Goal: Information Seeking & Learning: Learn about a topic

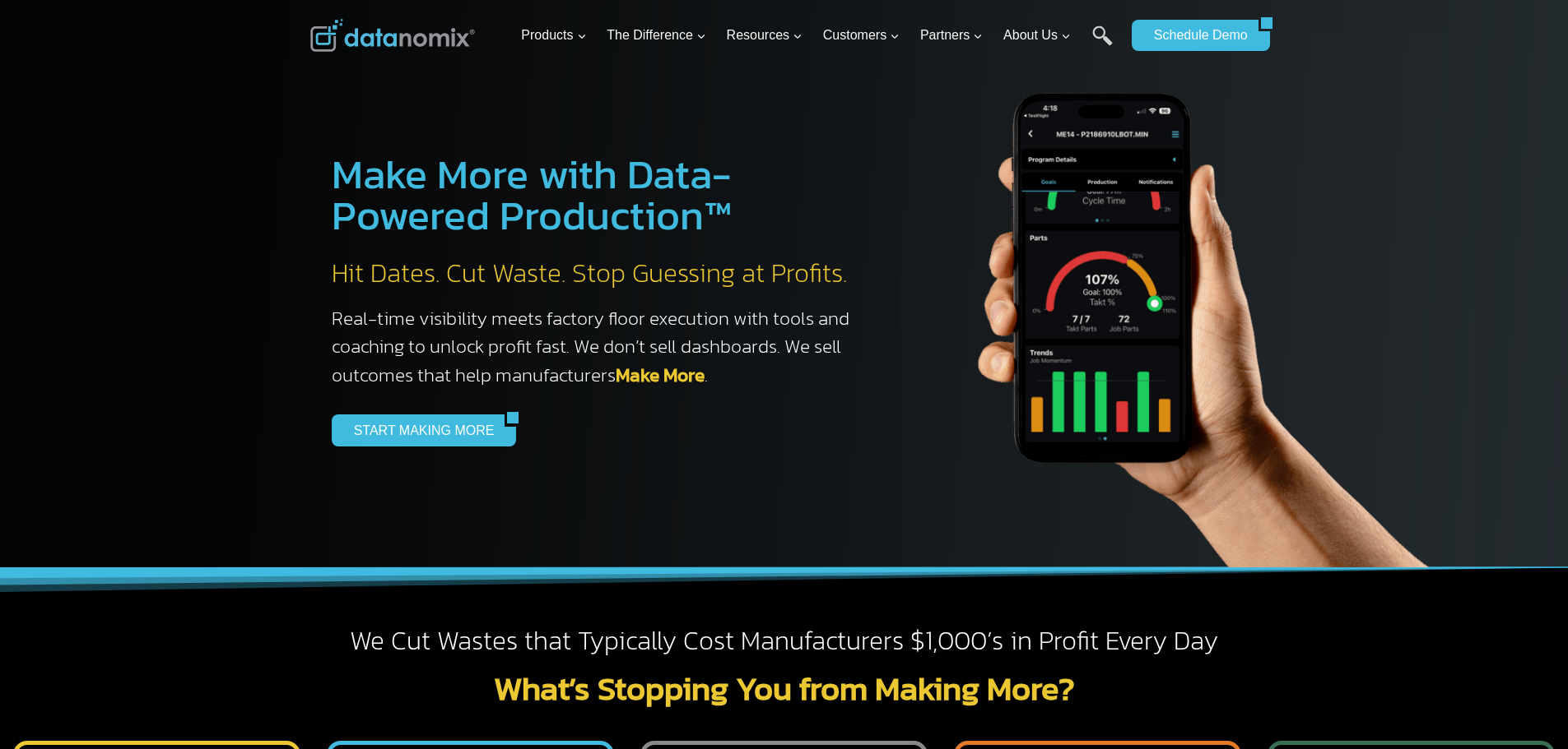
click at [386, 35] on img at bounding box center [392, 36] width 165 height 33
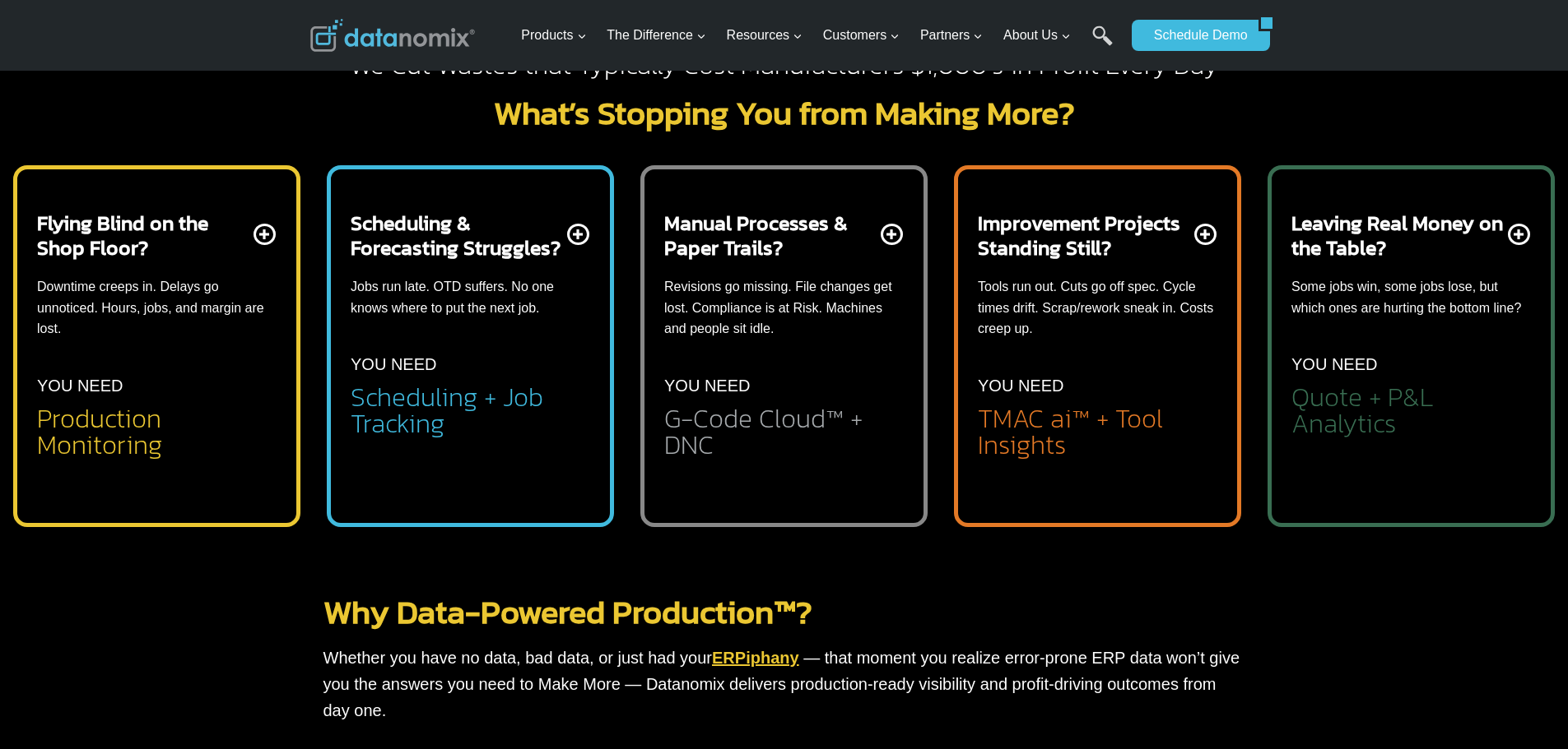
scroll to position [1161, 0]
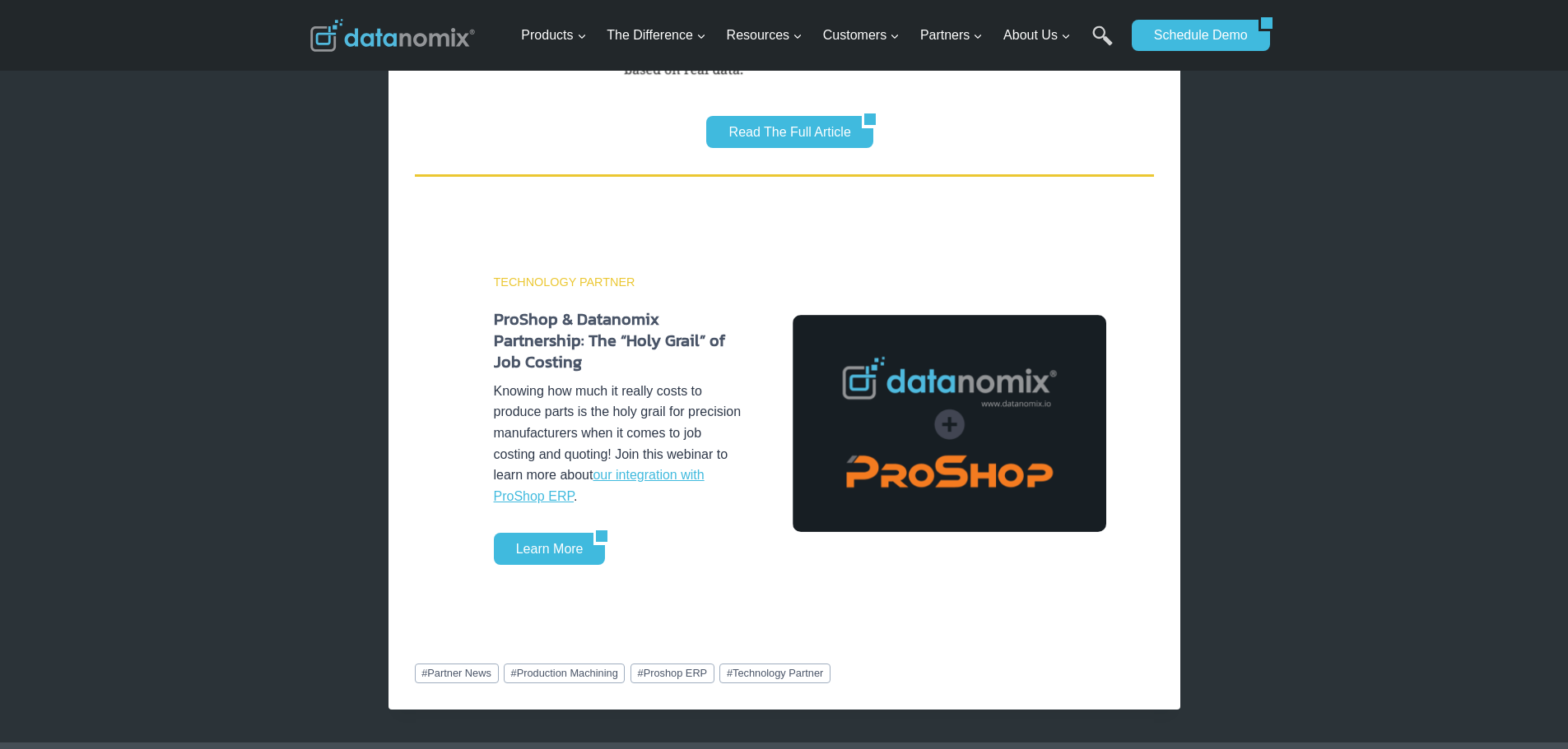
scroll to position [1563, 0]
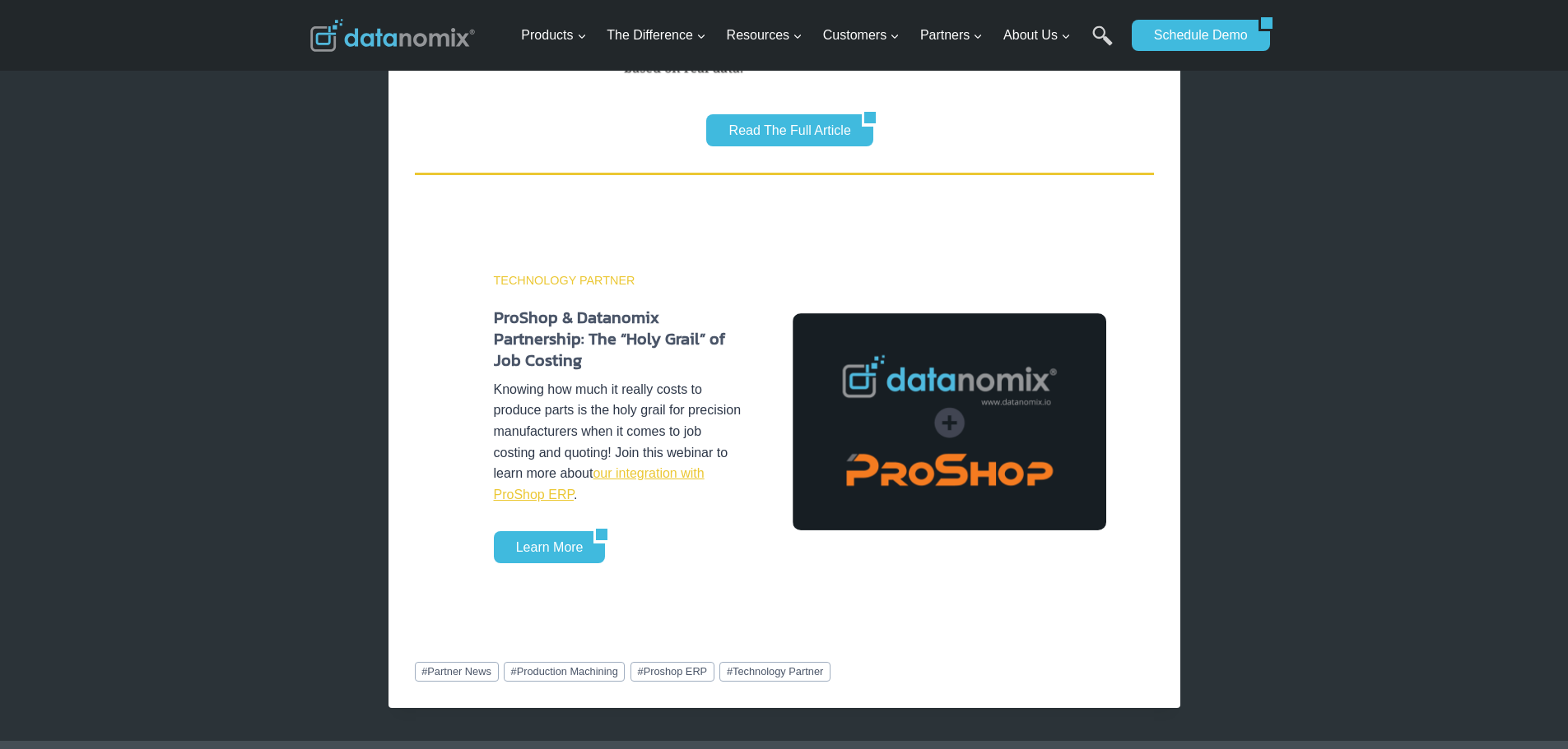
click at [672, 471] on link "our integration with ProShop ERP" at bounding box center [598, 484] width 211 height 35
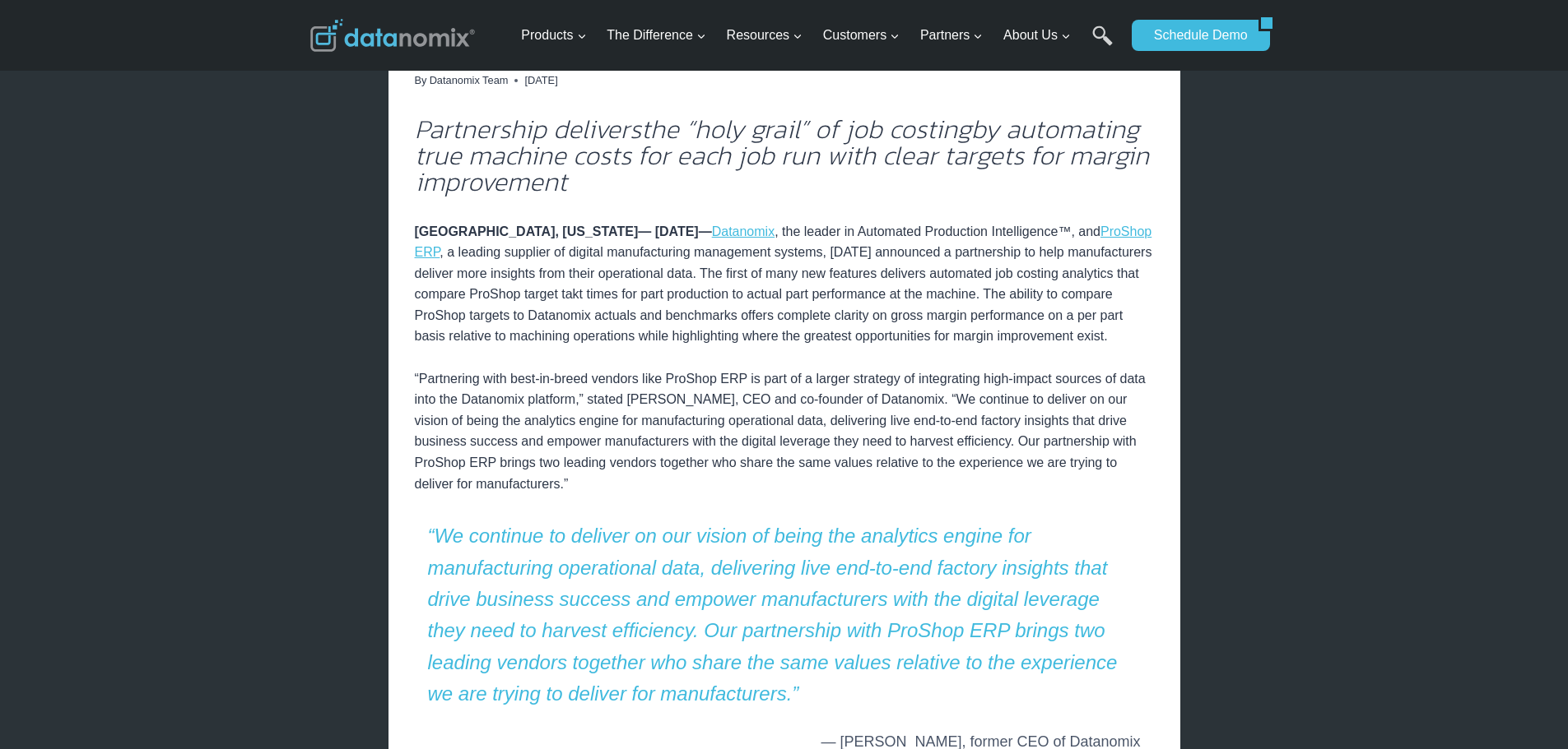
scroll to position [1161, 0]
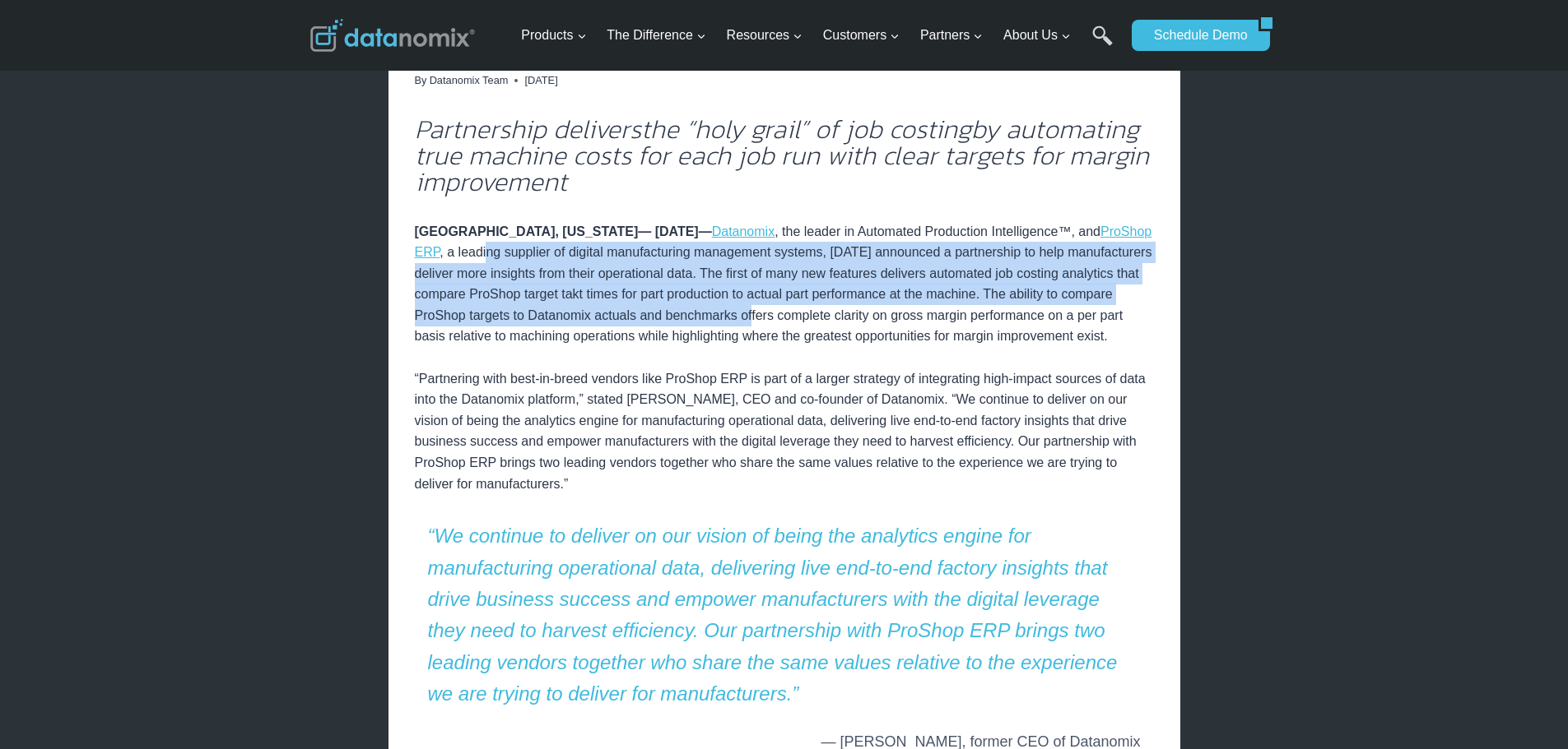
drag, startPoint x: 538, startPoint y: 259, endPoint x: 806, endPoint y: 324, distance: 275.8
type textarea "ng supplier of digital manufacturing management systems, today announced a part…"
click at [806, 324] on p "NASHUA, NEW HAMPSHIRE— September 7, 2022— Datanomix , the leader in Automated P…" at bounding box center [784, 358] width 739 height 274
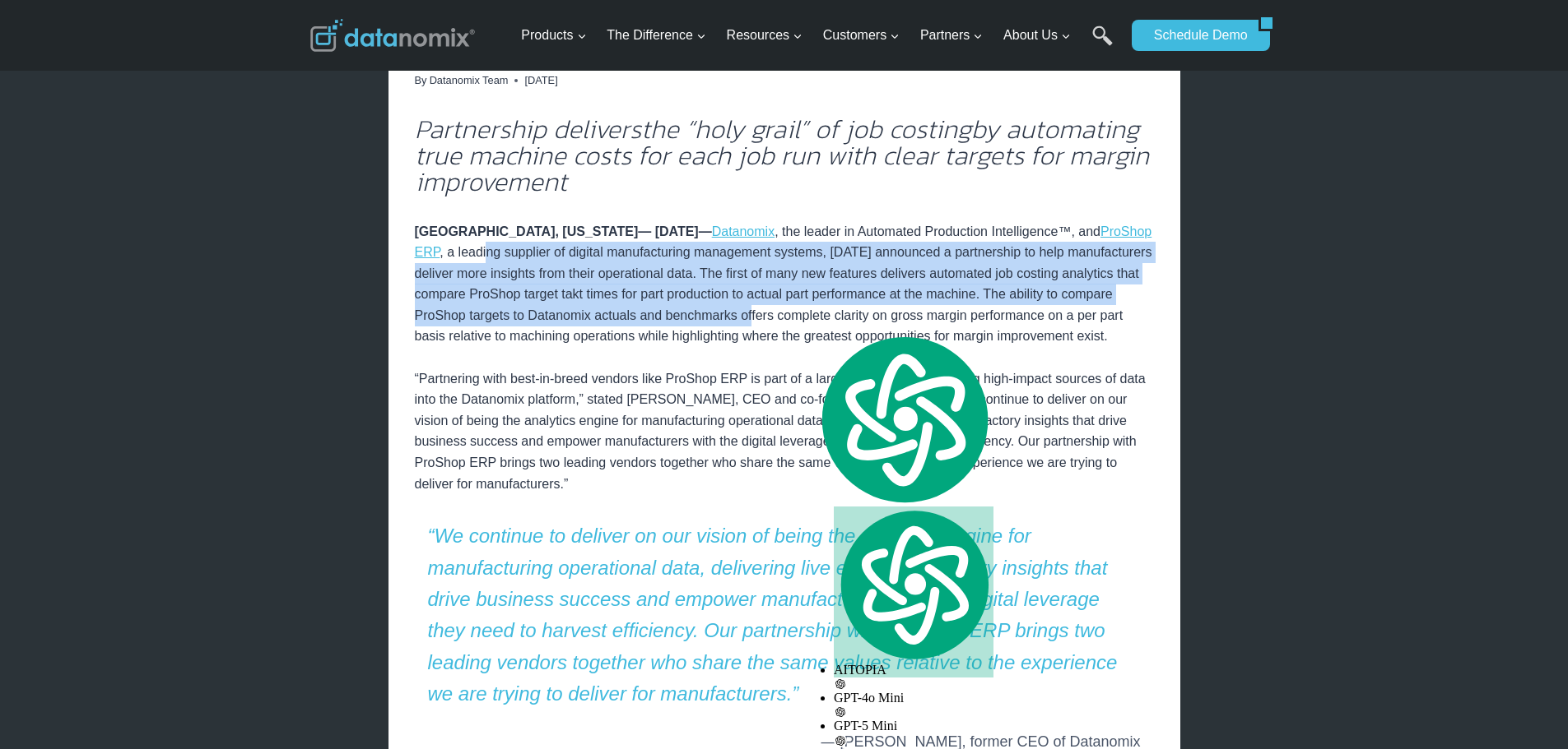
click at [661, 304] on p "NASHUA, NEW HAMPSHIRE— September 7, 2022— Datanomix , the leader in Automated P…" at bounding box center [784, 358] width 739 height 274
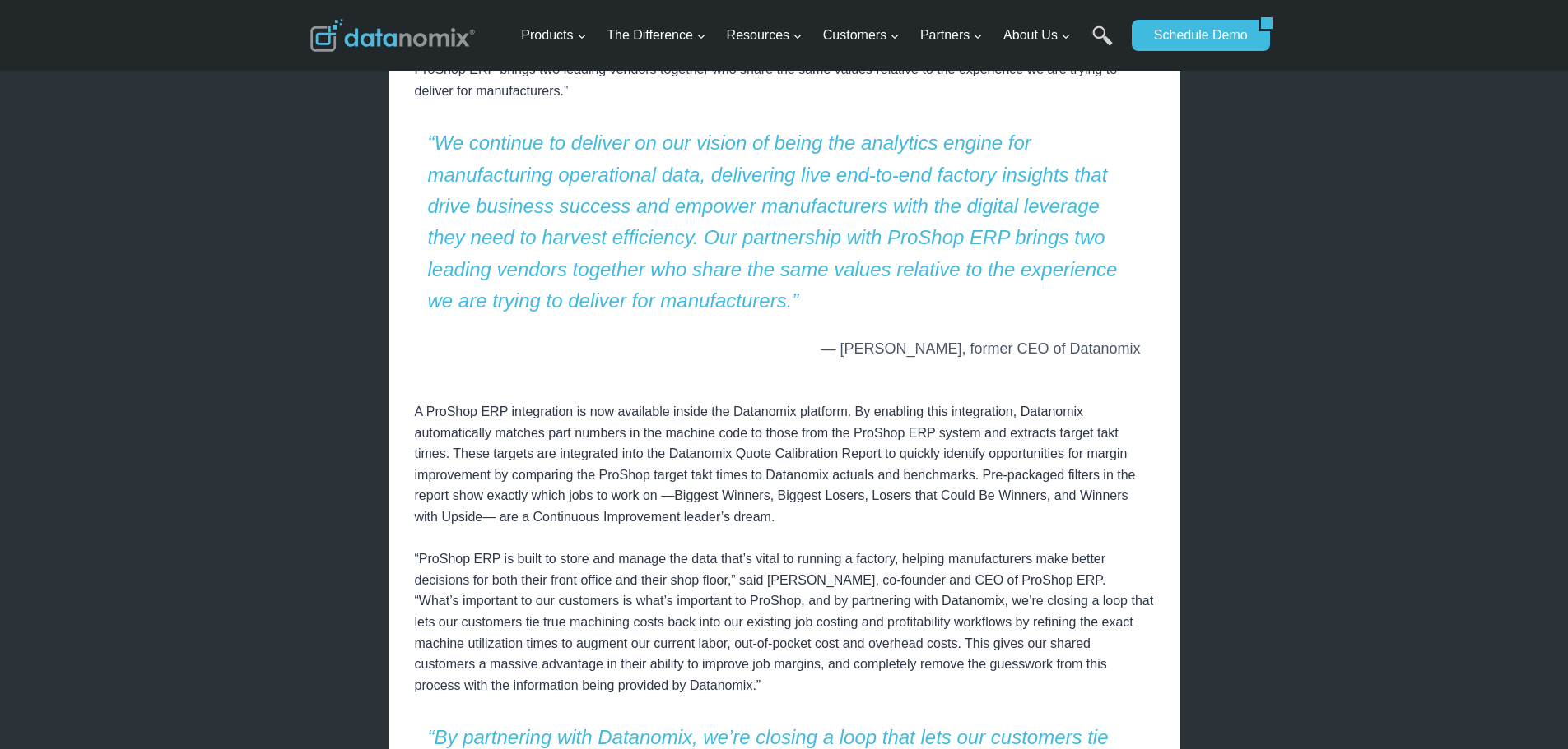
scroll to position [905, 0]
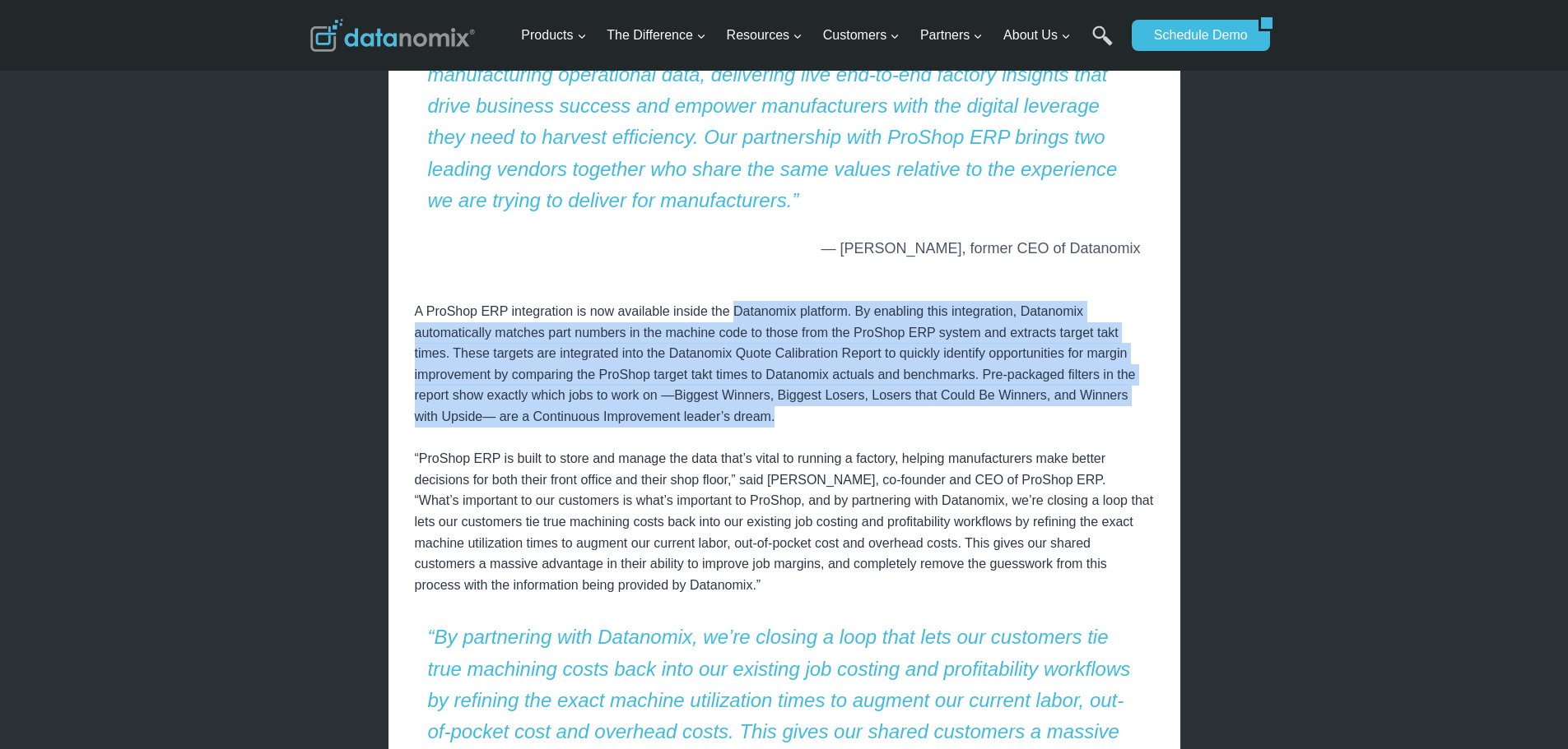
drag, startPoint x: 731, startPoint y: 313, endPoint x: 743, endPoint y: 409, distance: 96.7
click at [743, 409] on p "A ProShop ERP integration is now available inside the Datanomix platform. By en…" at bounding box center [784, 437] width 739 height 316
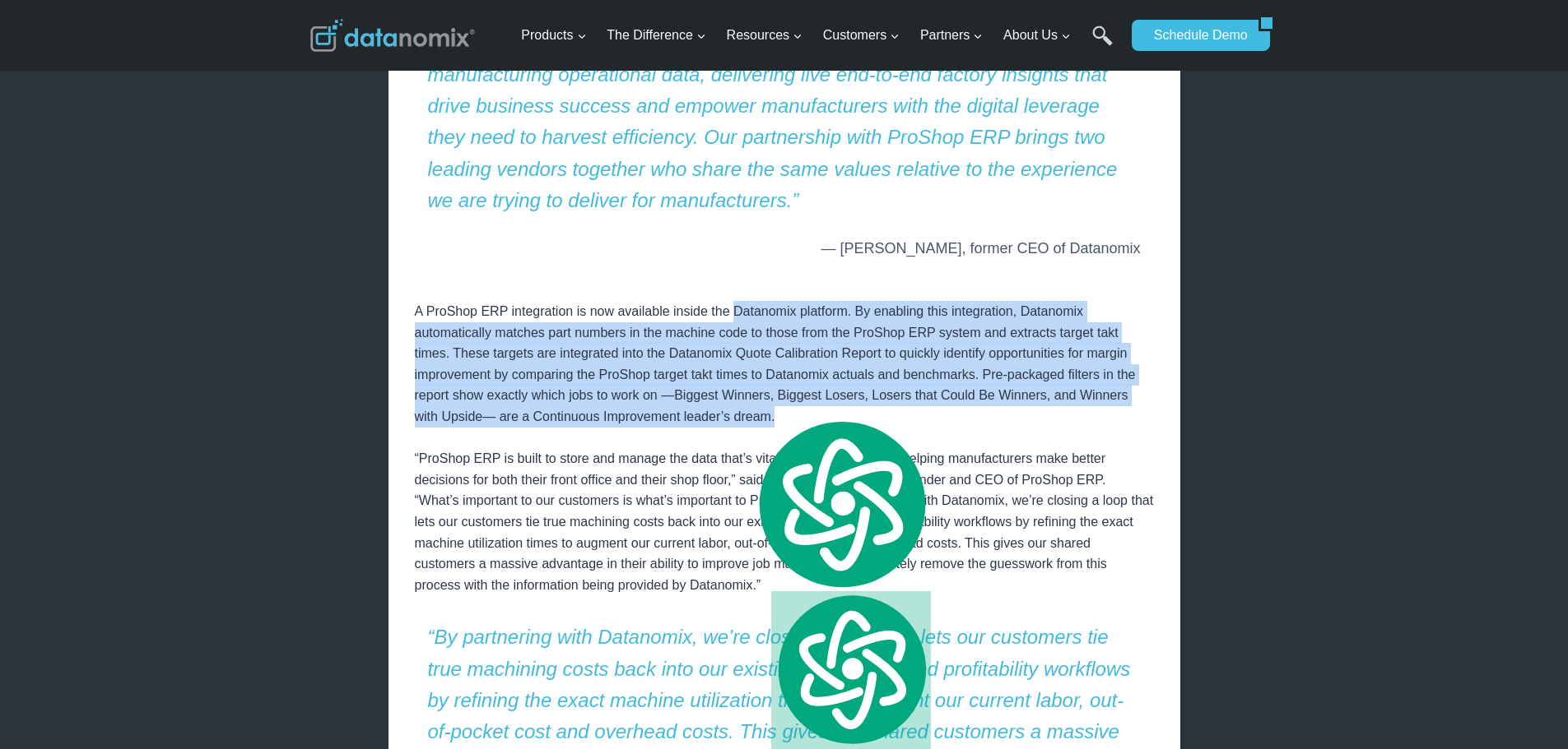
click at [610, 335] on p "A ProShop ERP integration is now available inside the Datanomix platform. By en…" at bounding box center [784, 437] width 739 height 316
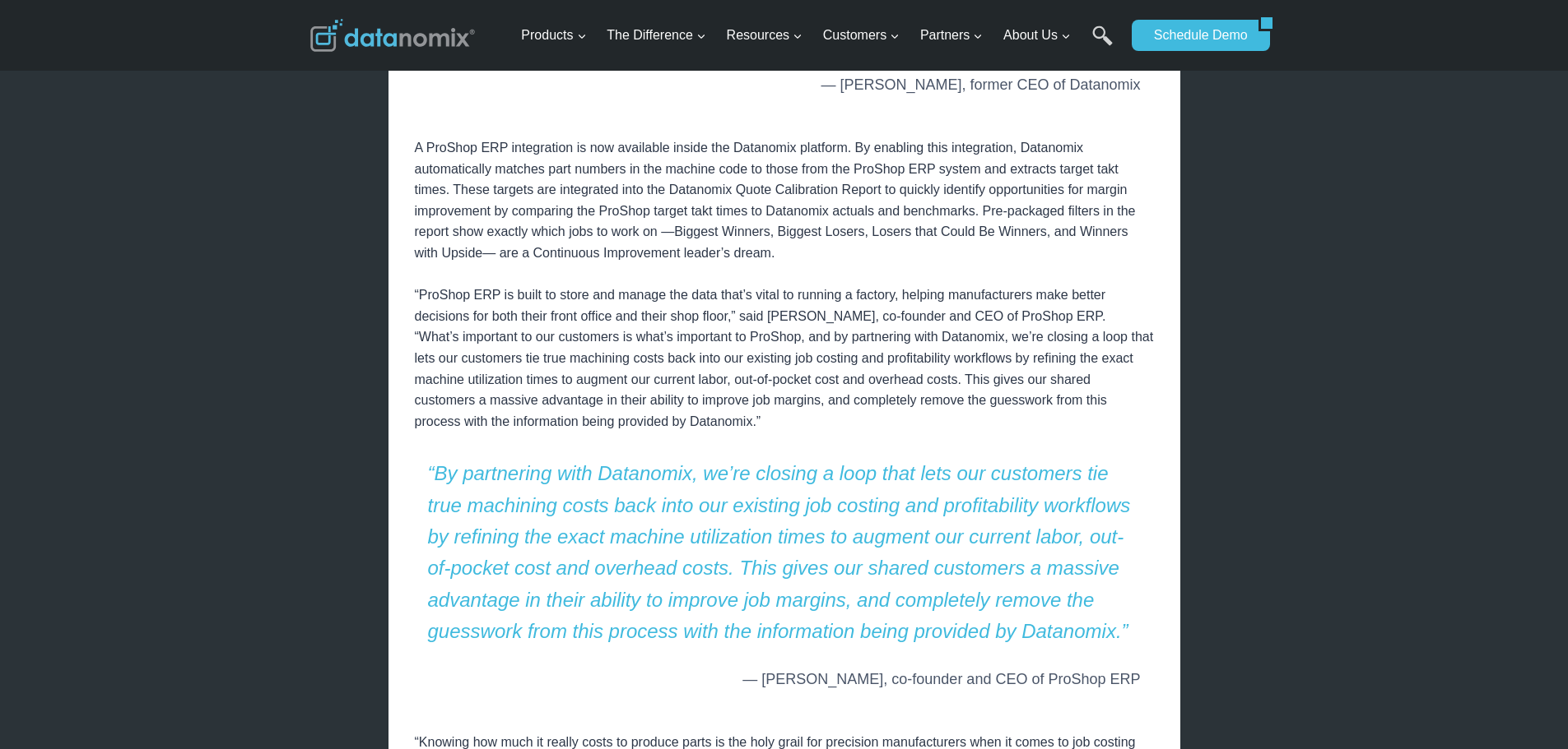
scroll to position [1069, 0]
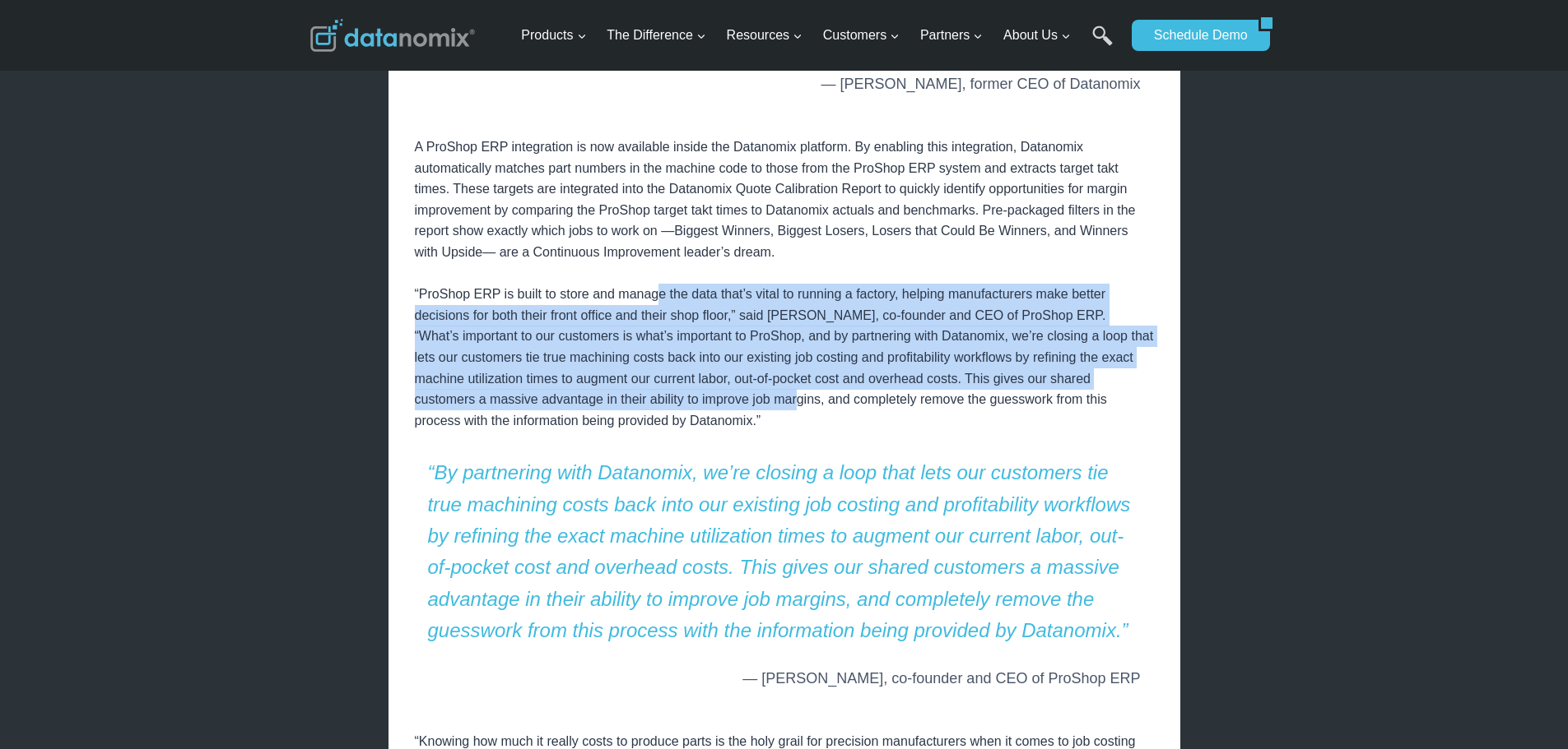
drag, startPoint x: 656, startPoint y: 296, endPoint x: 794, endPoint y: 399, distance: 172.2
click at [794, 399] on p "A ProShop ERP integration is now available inside the Datanomix platform. By en…" at bounding box center [784, 272] width 739 height 316
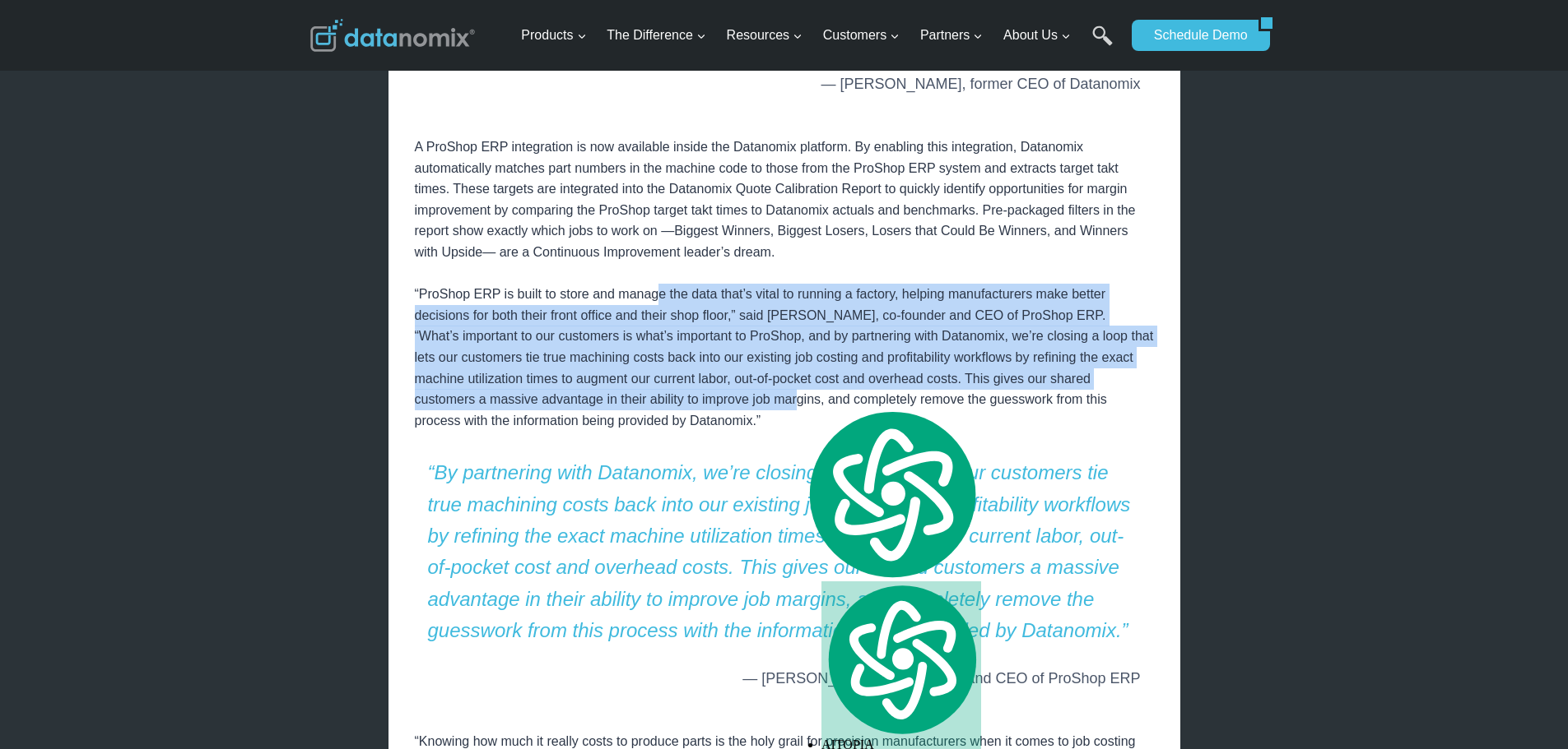
click at [694, 364] on p "A ProShop ERP integration is now available inside the Datanomix platform. By en…" at bounding box center [784, 272] width 739 height 316
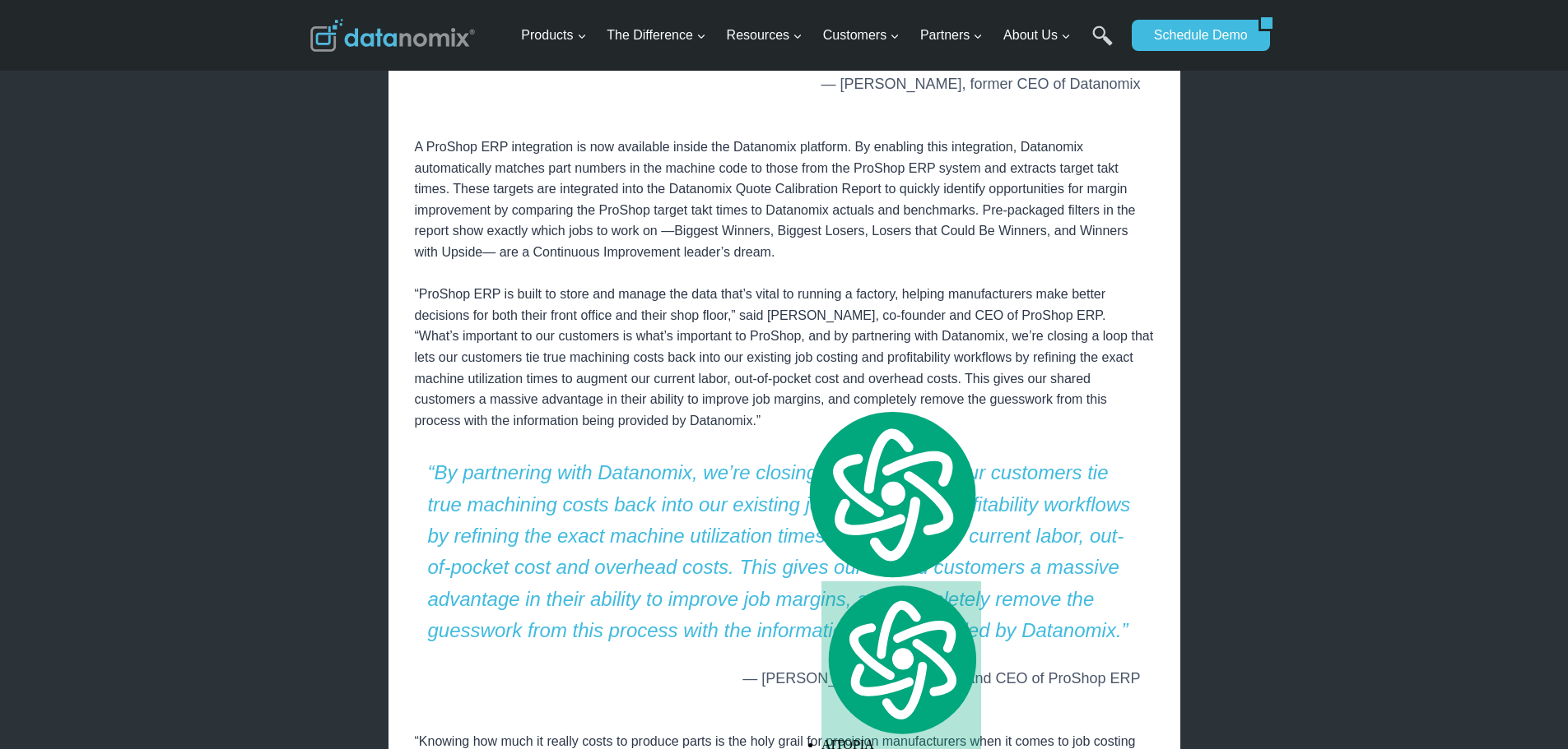
click at [758, 267] on p "A ProShop ERP integration is now available inside the Datanomix platform. By en…" at bounding box center [784, 272] width 739 height 316
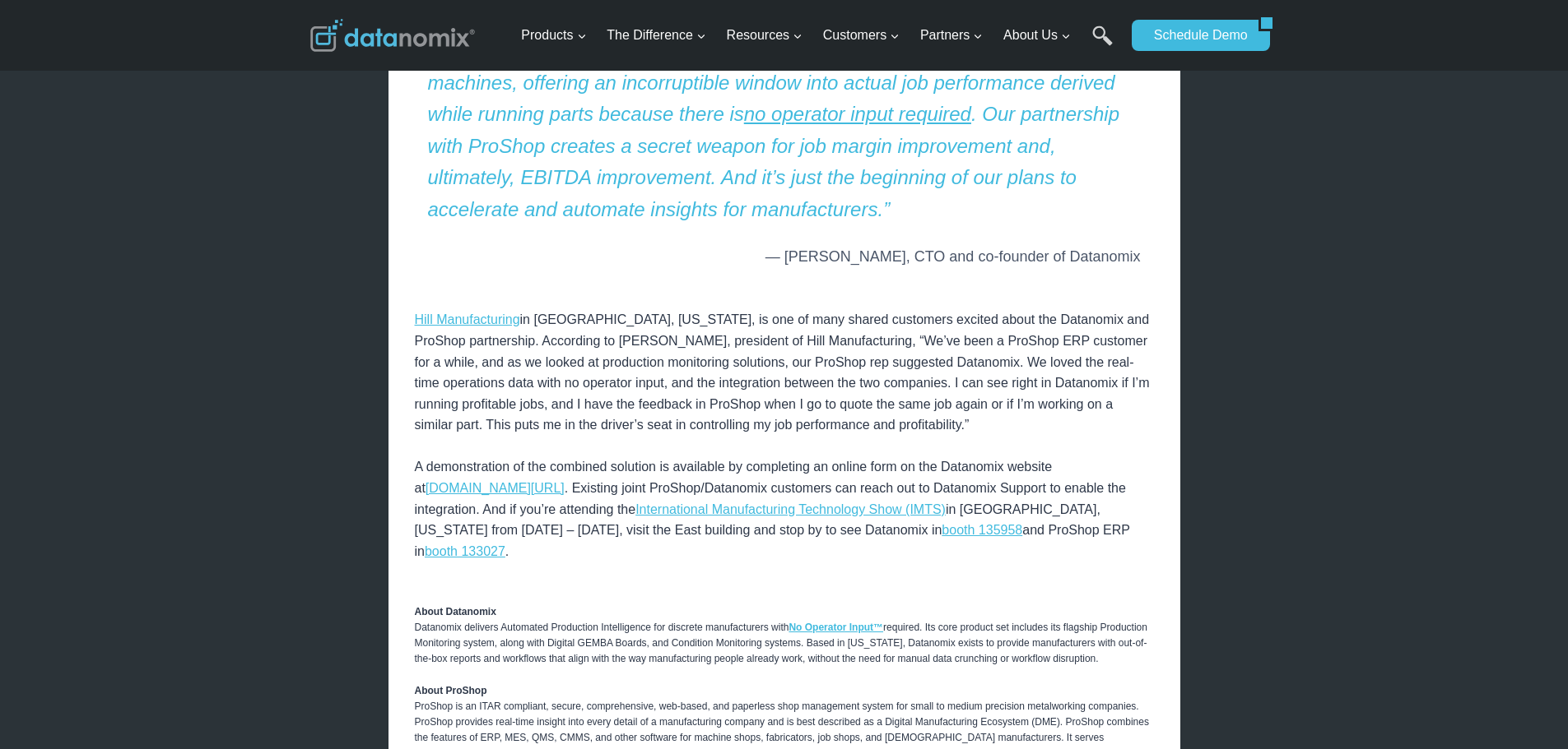
scroll to position [1975, 0]
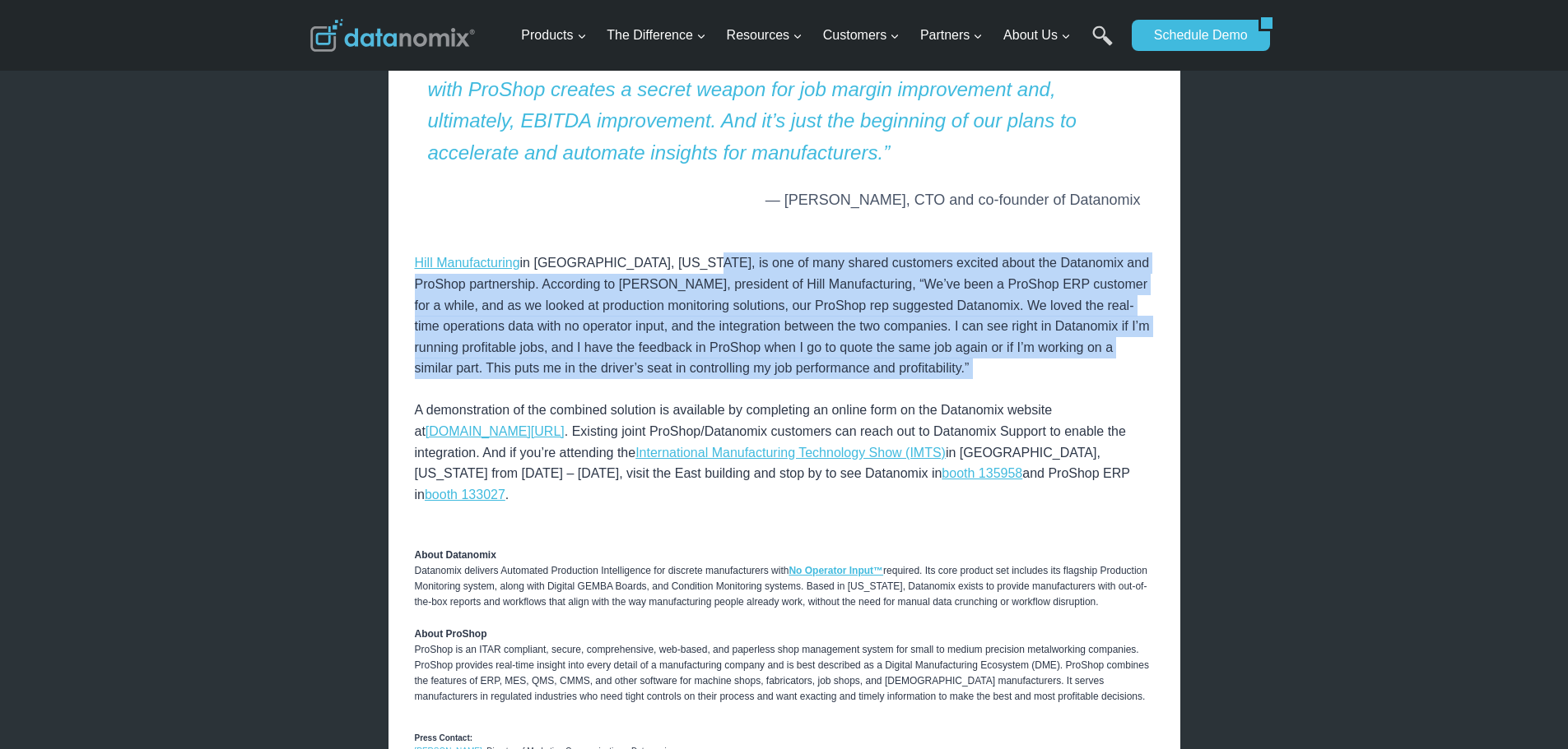
drag, startPoint x: 691, startPoint y: 254, endPoint x: 927, endPoint y: 376, distance: 265.7
click at [938, 385] on p "Hill Manufacturing in Broken Arrow, Oklahoma, is one of many shared customers e…" at bounding box center [784, 369] width 739 height 274
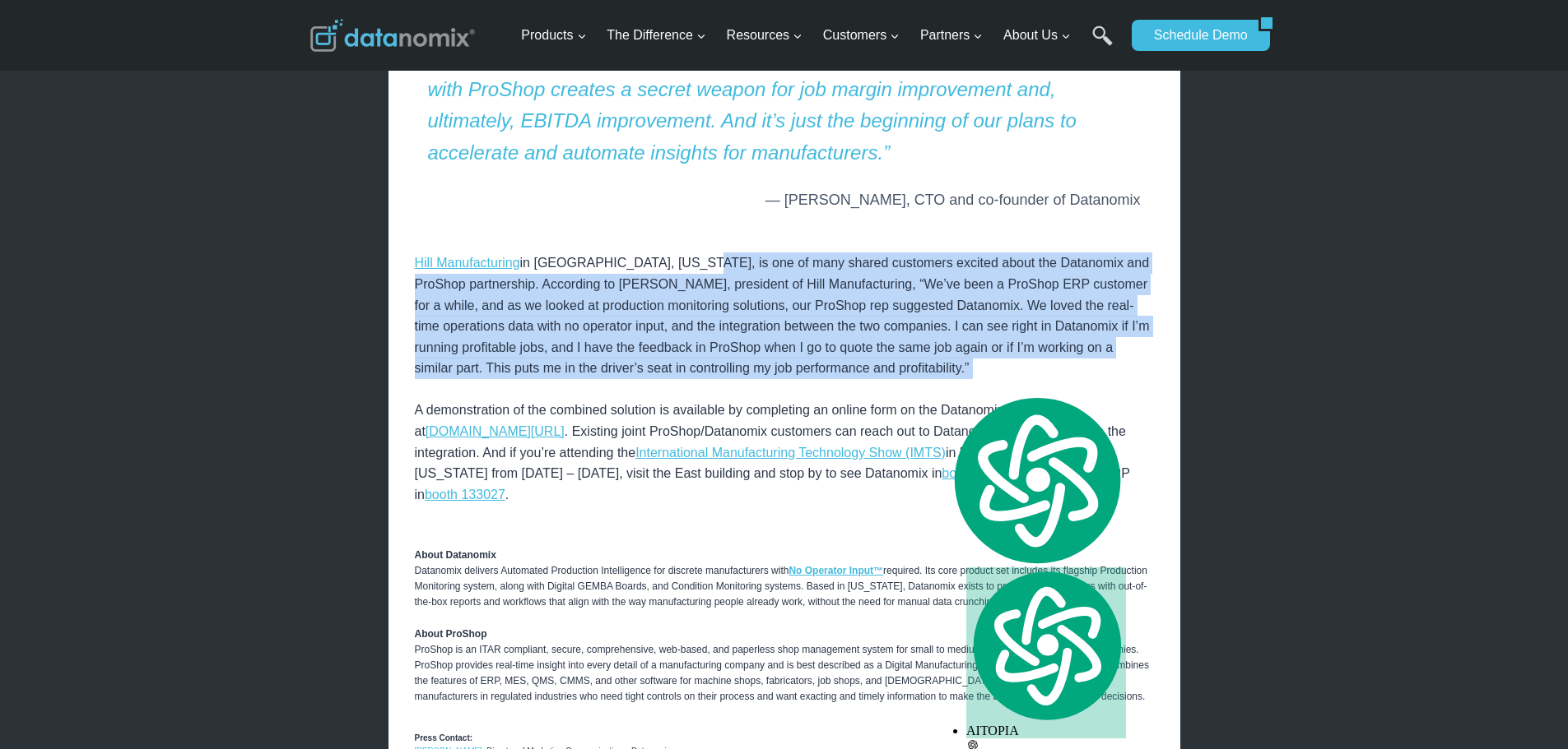
click at [921, 375] on p "Hill Manufacturing in Broken Arrow, Oklahoma, is one of many shared customers e…" at bounding box center [784, 369] width 739 height 274
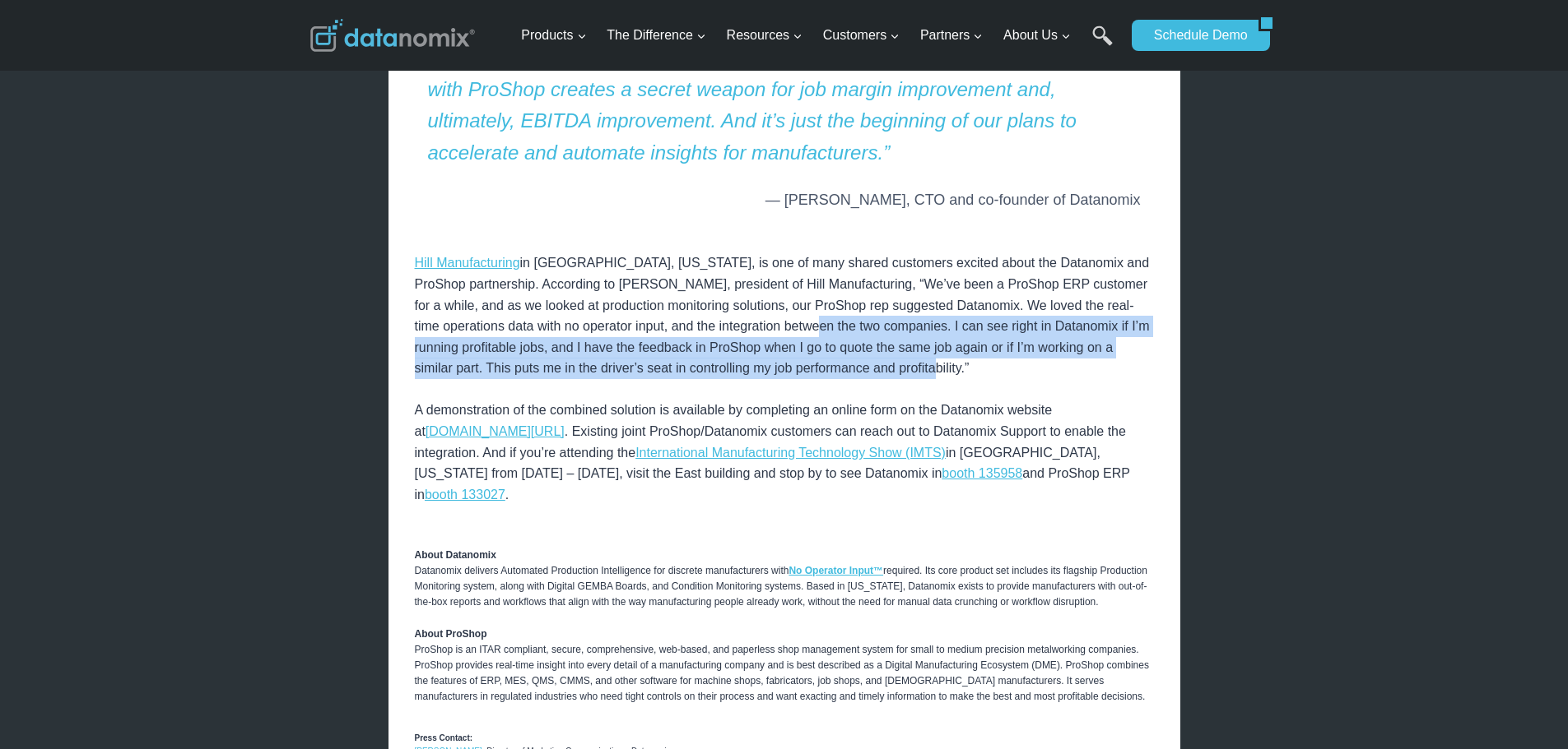
drag, startPoint x: 790, startPoint y: 334, endPoint x: 919, endPoint y: 371, distance: 134.2
click at [919, 371] on p "Hill Manufacturing in Broken Arrow, Oklahoma, is one of many shared customers e…" at bounding box center [784, 369] width 739 height 274
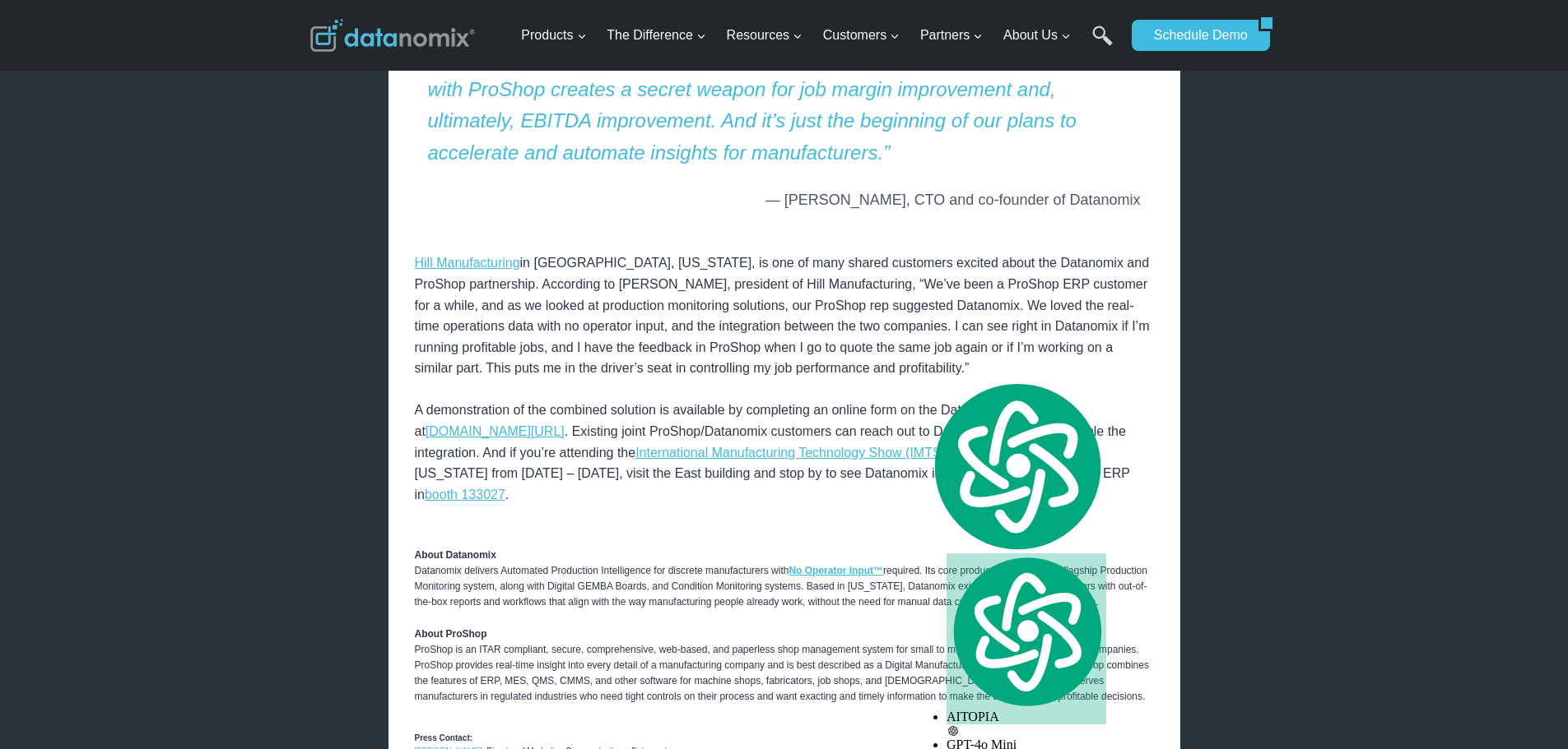
click at [817, 404] on p "Hill Manufacturing in Broken Arrow, Oklahoma, is one of many shared customers e…" at bounding box center [784, 369] width 739 height 274
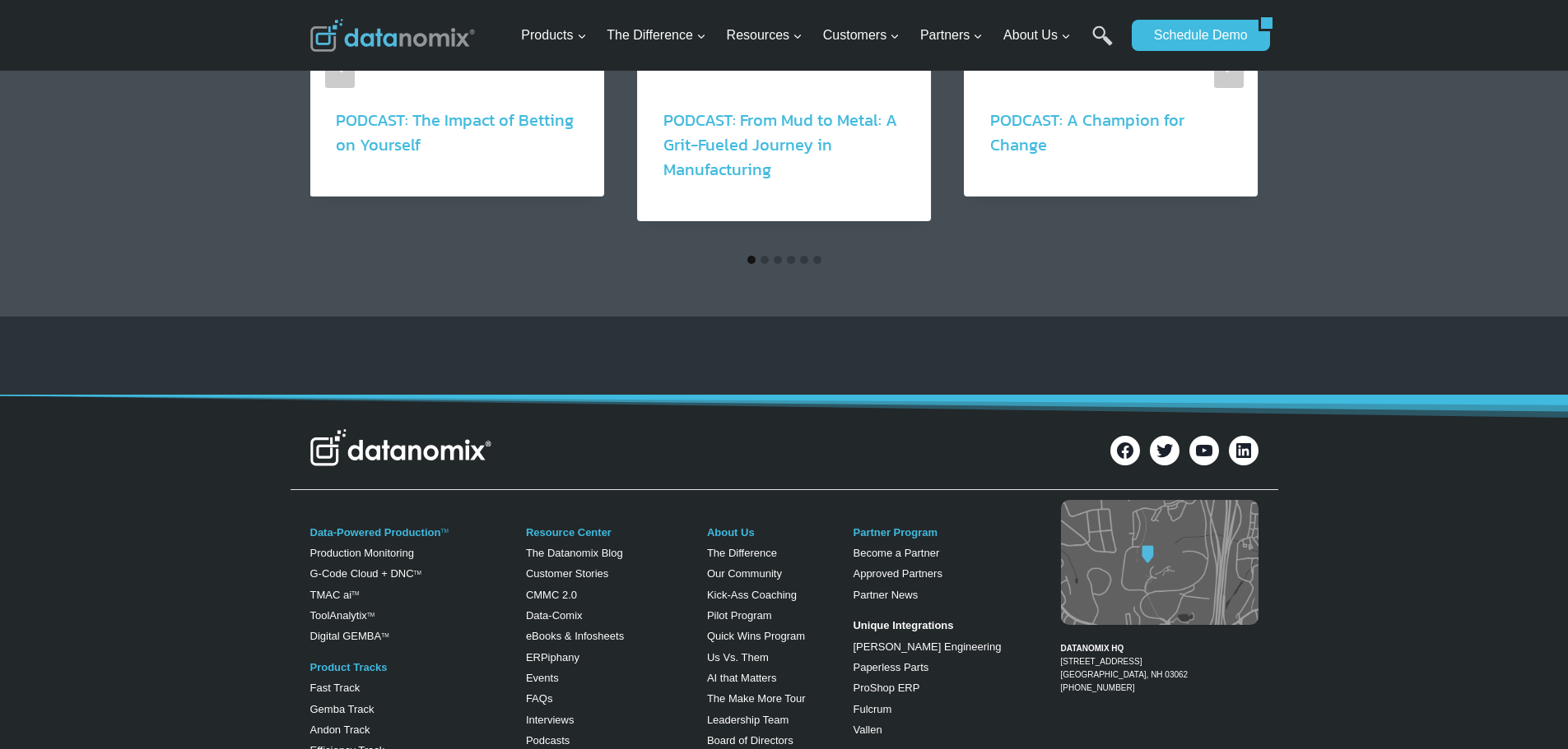
scroll to position [3707, 0]
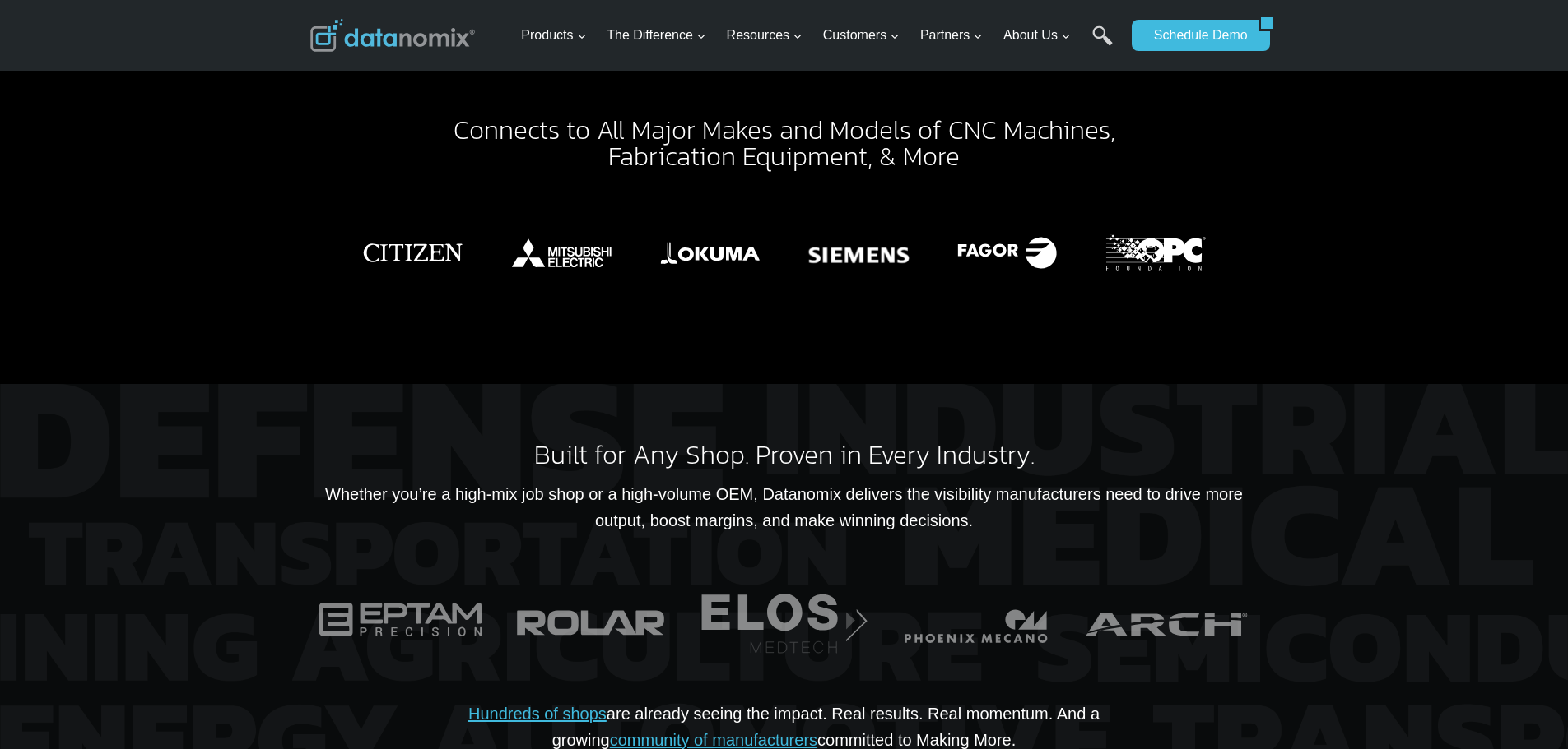
scroll to position [2879, 0]
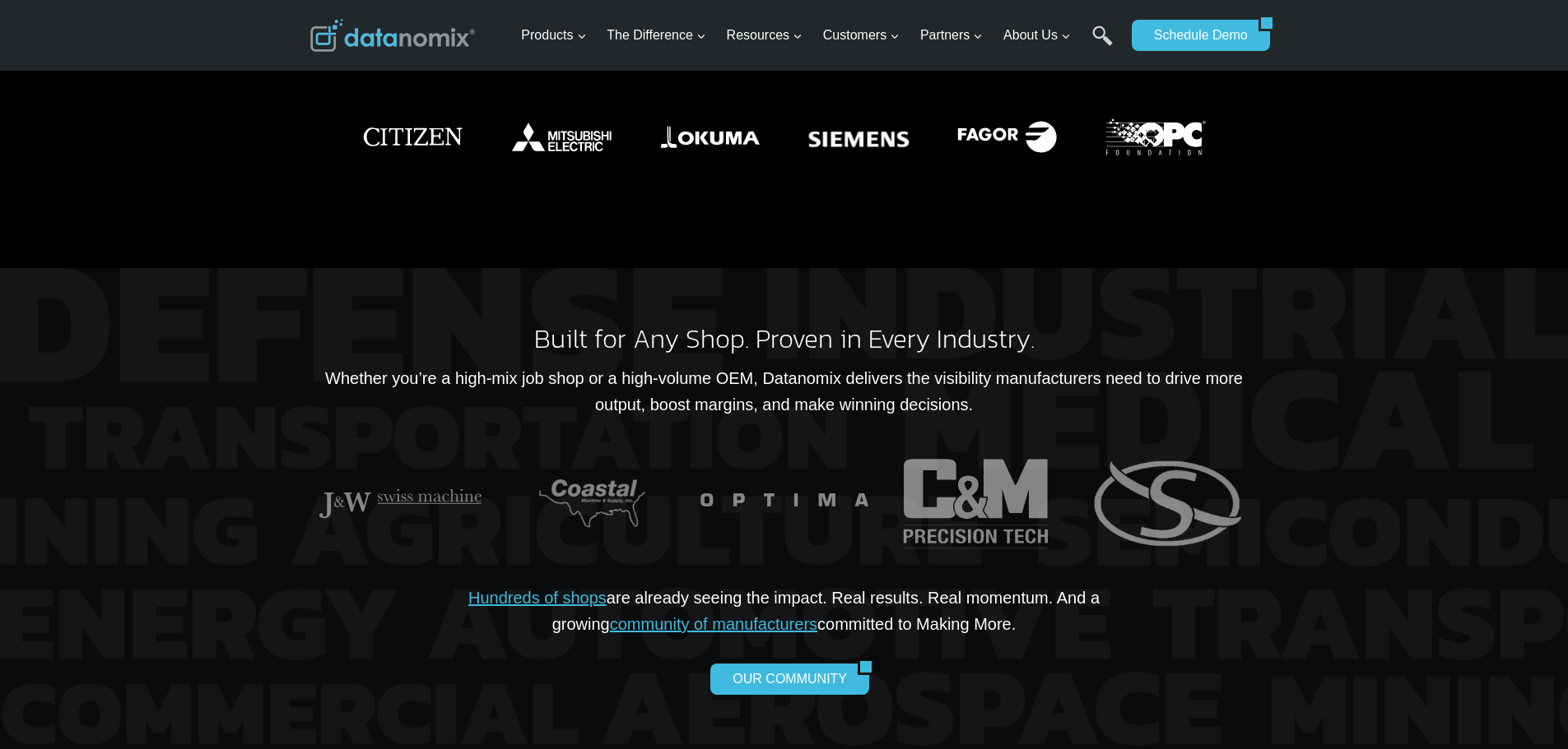
click at [867, 365] on p "Whether you’re a high-mix job shop or a high-volume OEM, Datanomix delivers the…" at bounding box center [784, 391] width 948 height 52
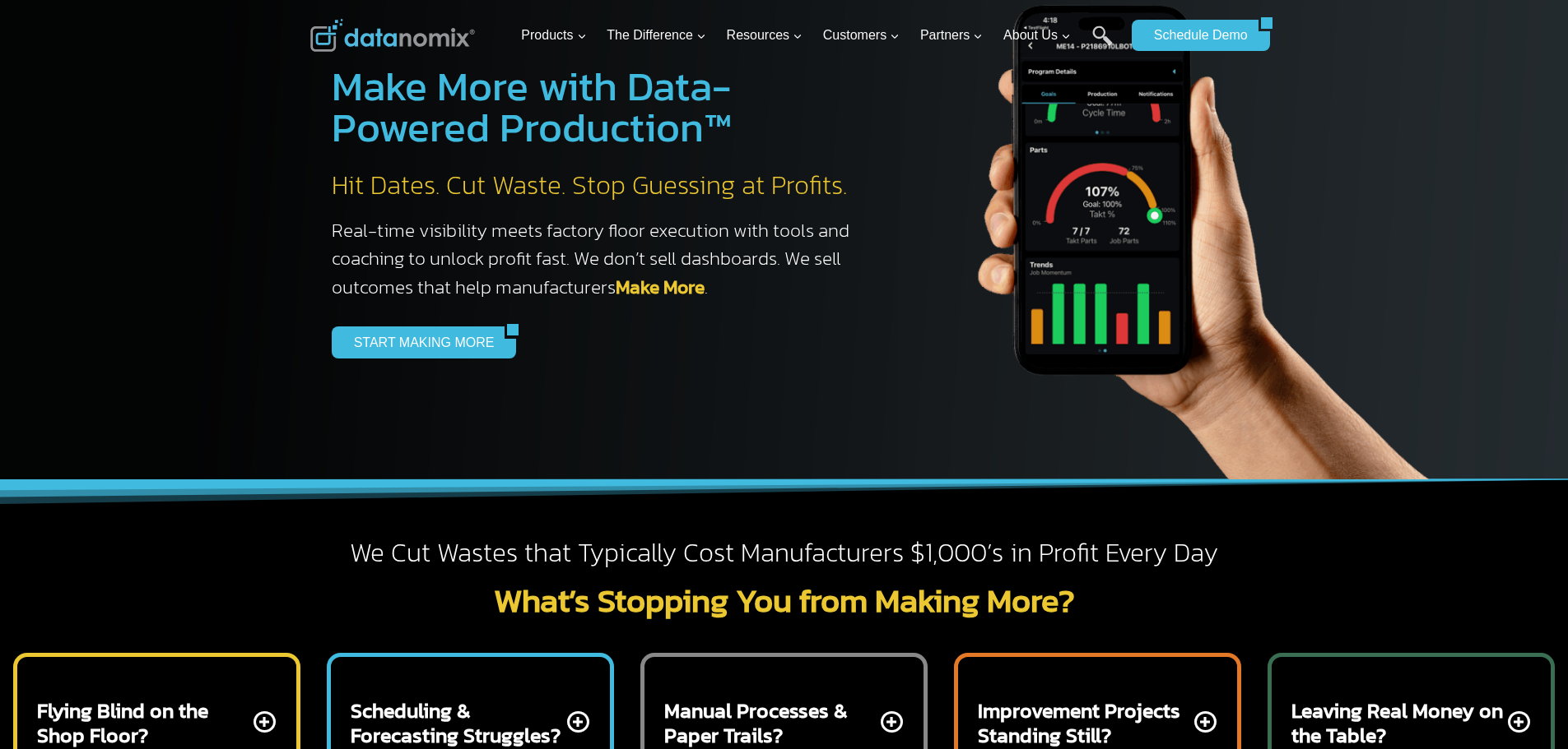
scroll to position [0, 0]
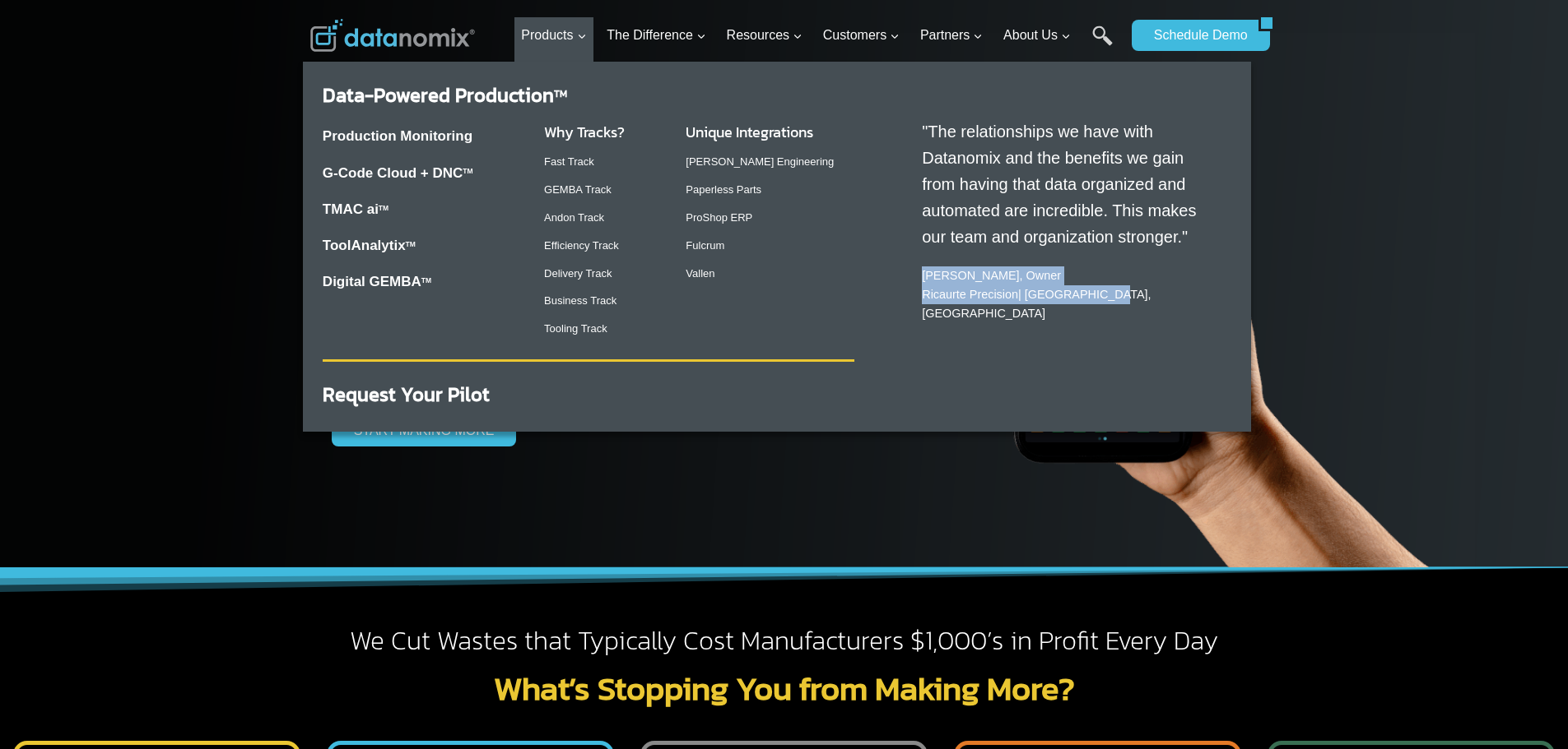
drag, startPoint x: 931, startPoint y: 273, endPoint x: 1114, endPoint y: 304, distance: 185.6
type textarea "[PERSON_NAME], Owner Ricaurte Precision | [GEOGRAPHIC_DATA], [GEOGRAPHIC_DATA]"
click at [1114, 305] on div ""The relationships we have with Datanomix and the benefits we gain from having …" at bounding box center [1056, 211] width 351 height 250
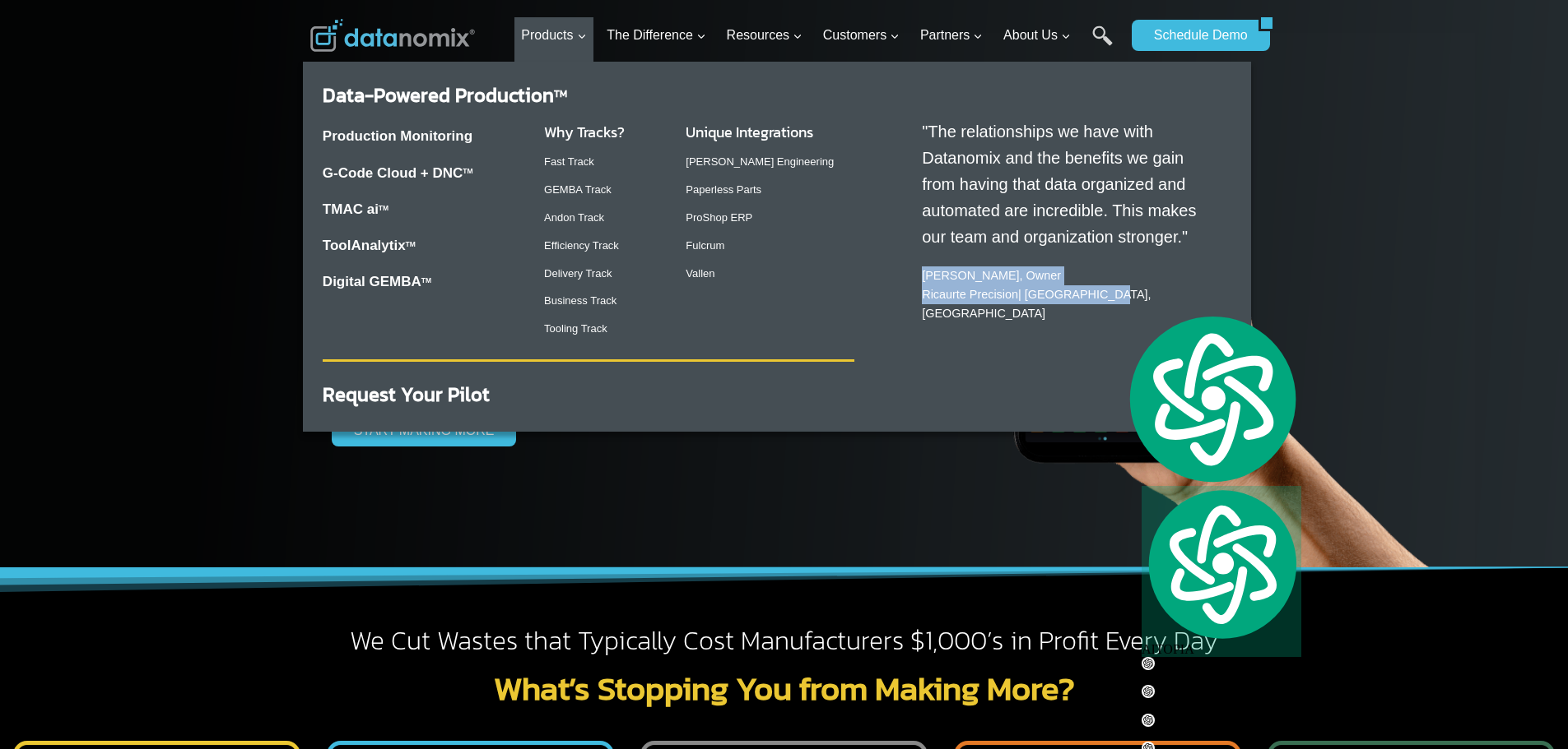
click at [964, 284] on p "[PERSON_NAME], Owner Ricaurte Precision | [GEOGRAPHIC_DATA], [GEOGRAPHIC_DATA]" at bounding box center [1068, 295] width 293 height 57
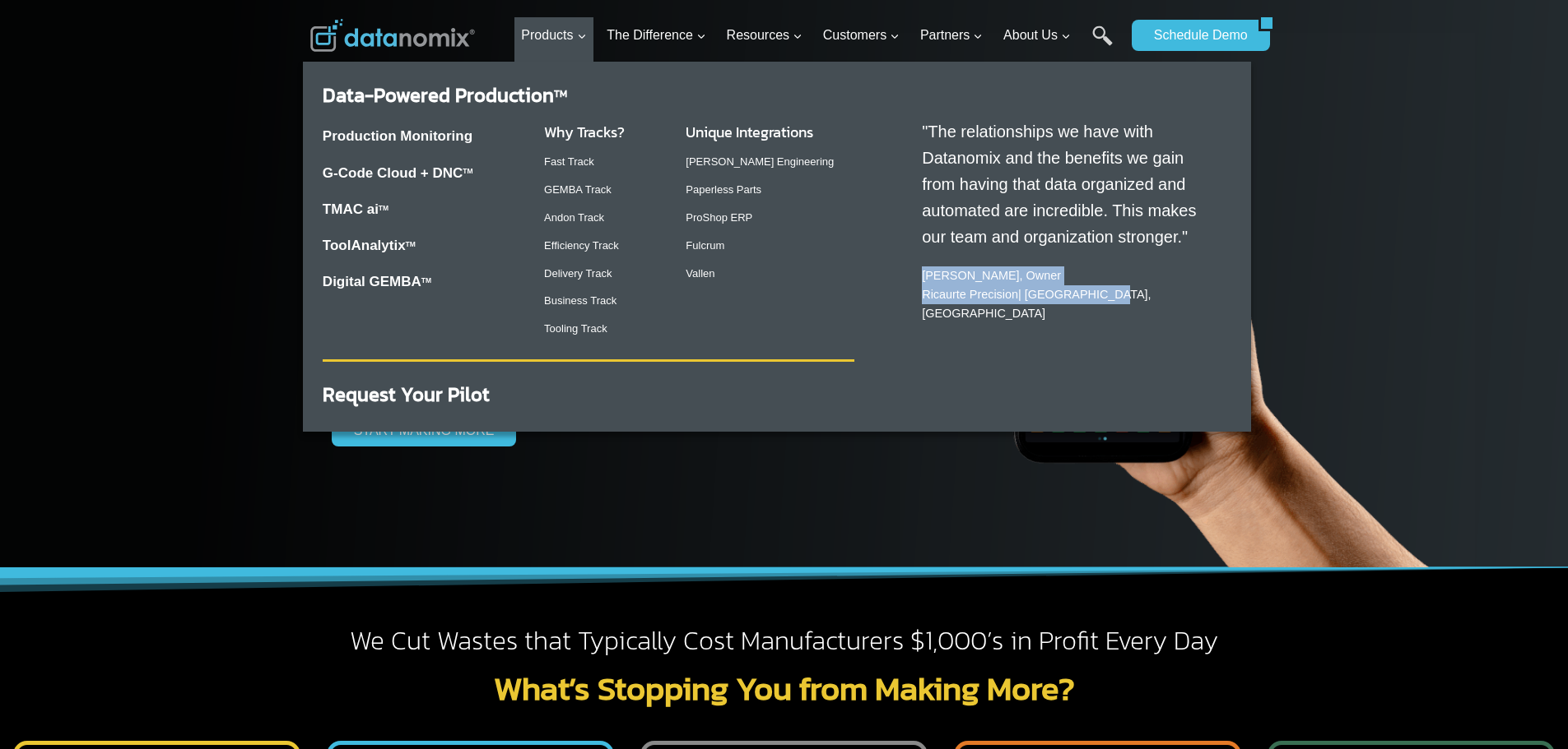
drag, startPoint x: 925, startPoint y: 280, endPoint x: 1103, endPoint y: 308, distance: 180.2
click at [1103, 308] on div ""The relationships we have with Datanomix and the benefits we gain from having …" at bounding box center [1056, 211] width 351 height 250
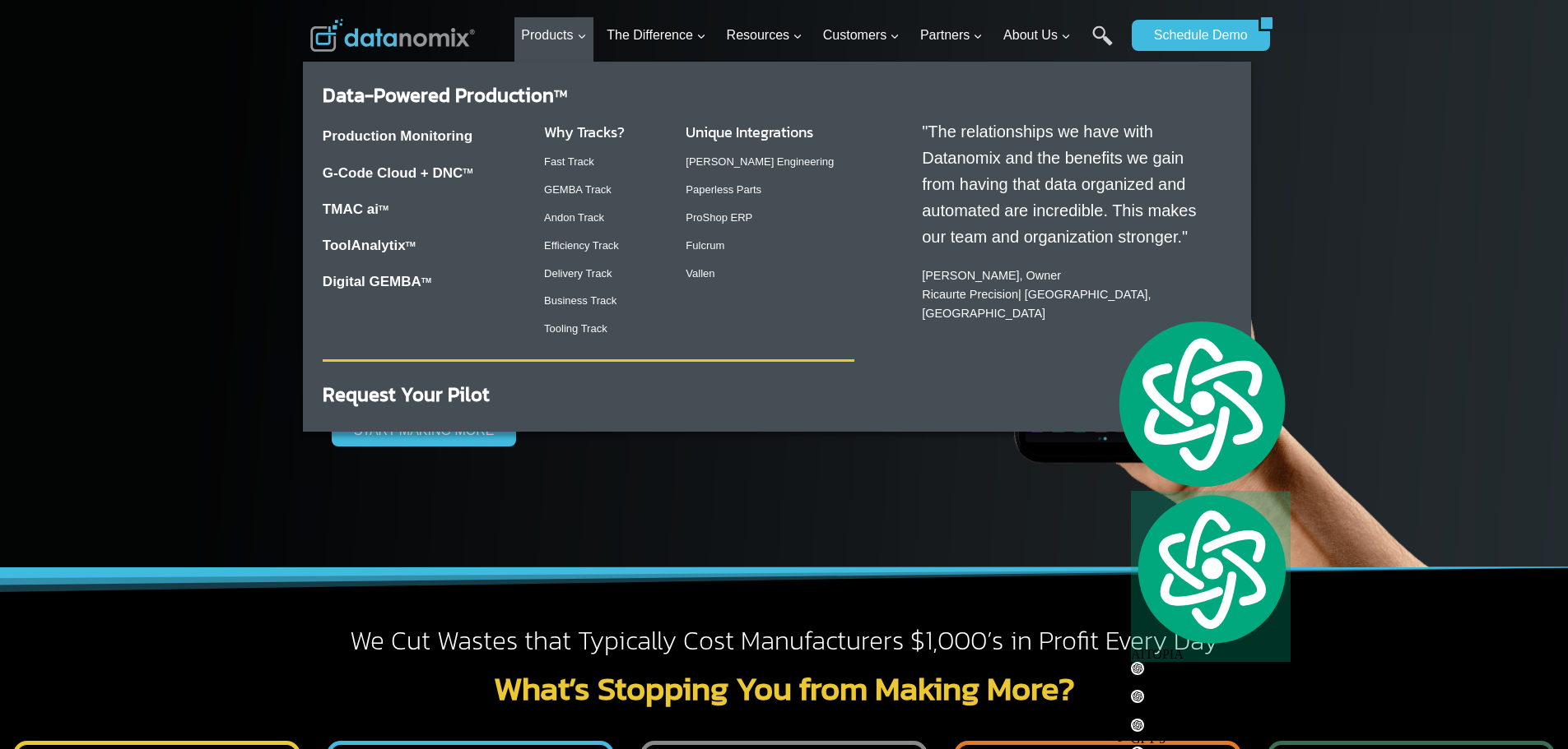
click at [1008, 241] on p ""The relationships we have with Datanomix and the benefits we gain from having …" at bounding box center [1068, 184] width 293 height 132
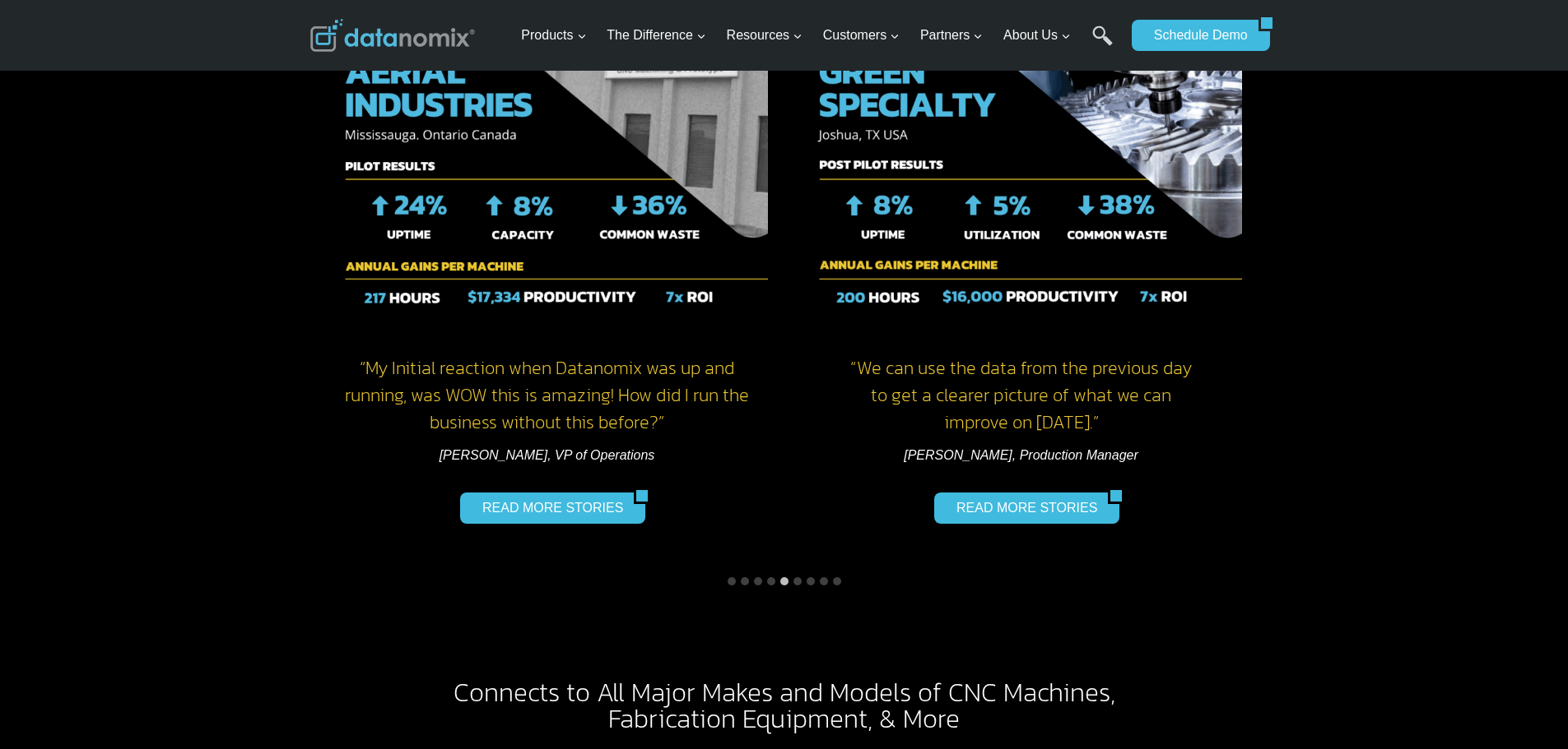
scroll to position [2221, 0]
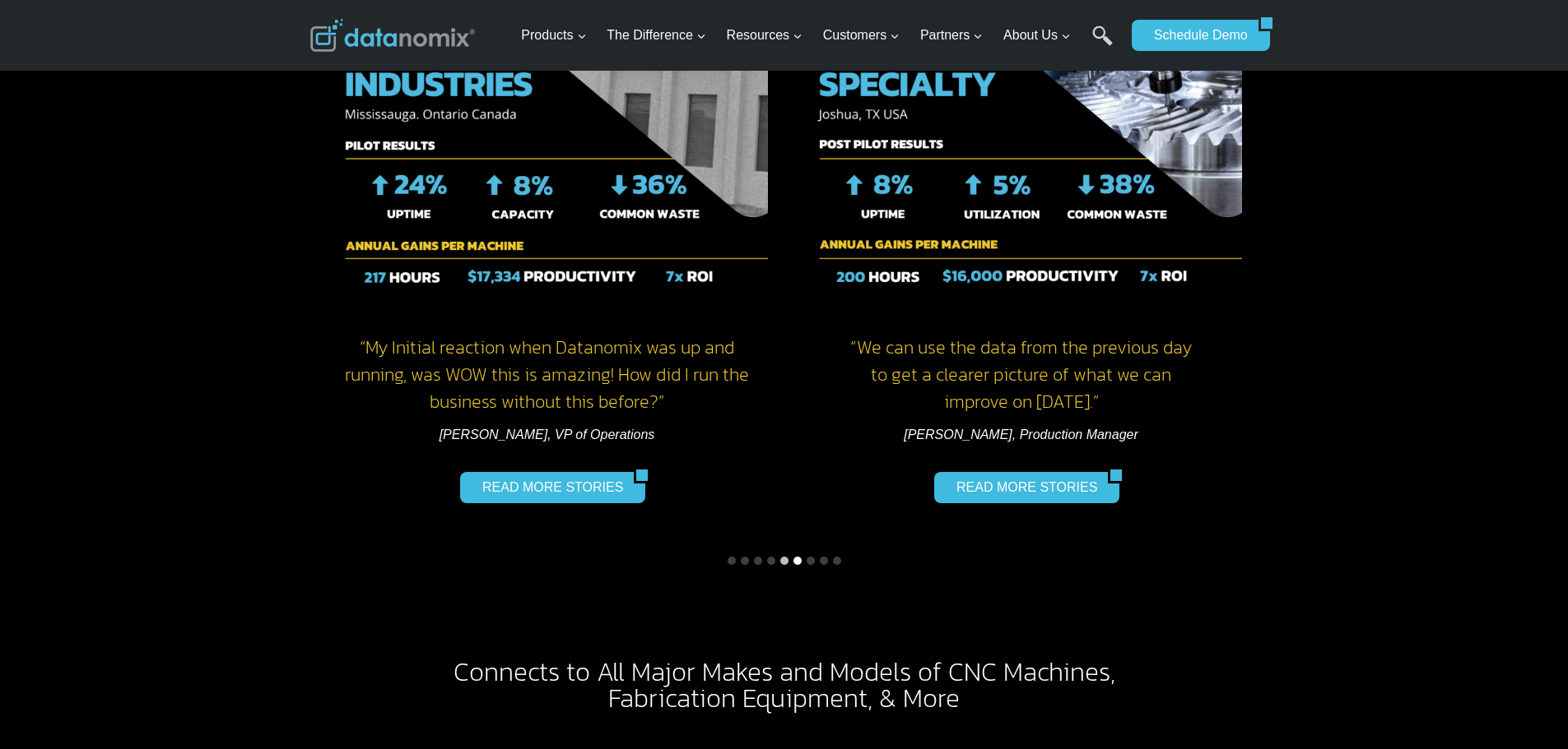
click at [800, 557] on button "Go to slide 6" at bounding box center [797, 560] width 8 height 8
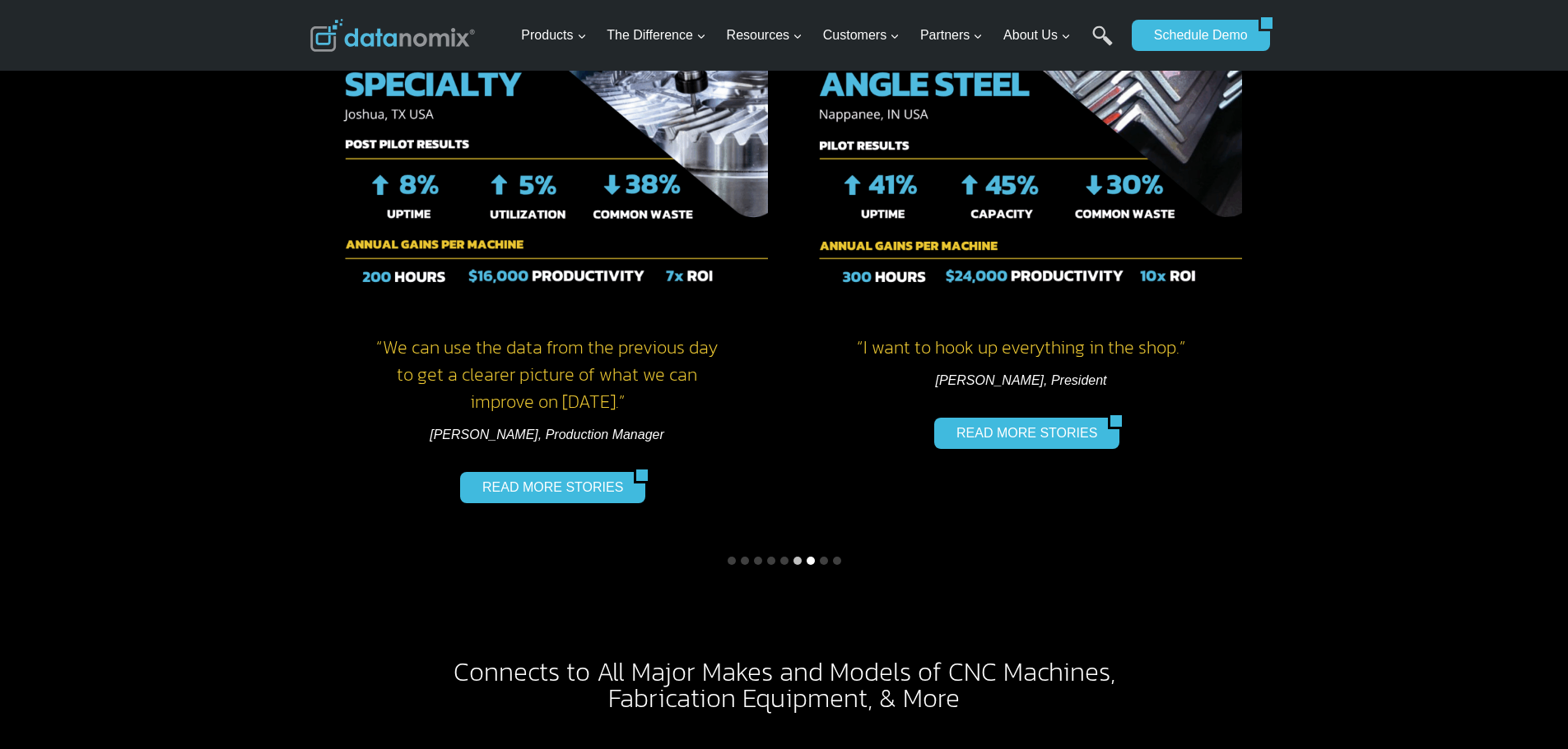
click at [807, 557] on button "Go to slide 7" at bounding box center [810, 560] width 8 height 8
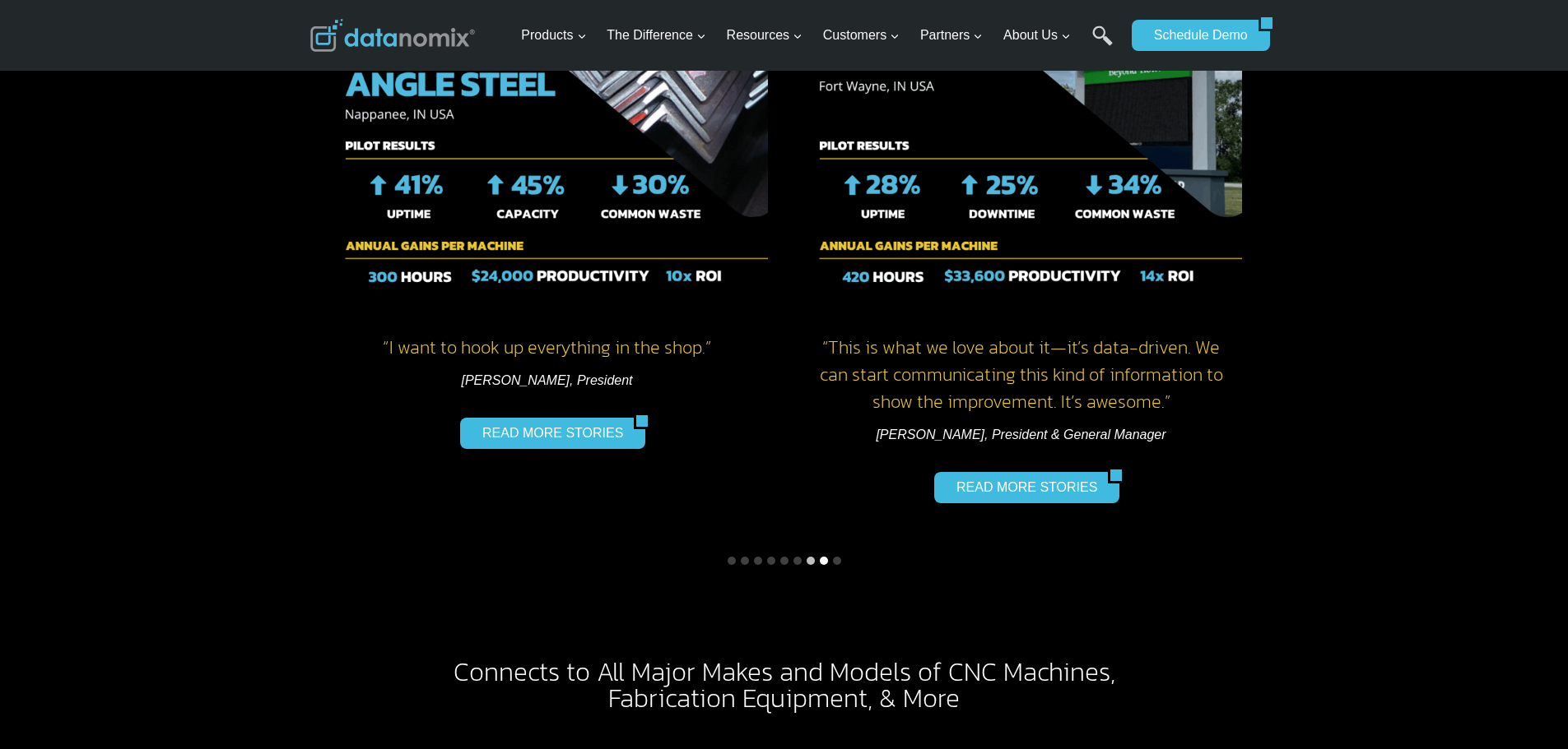
click at [827, 557] on button "Go to slide 8" at bounding box center [823, 560] width 8 height 8
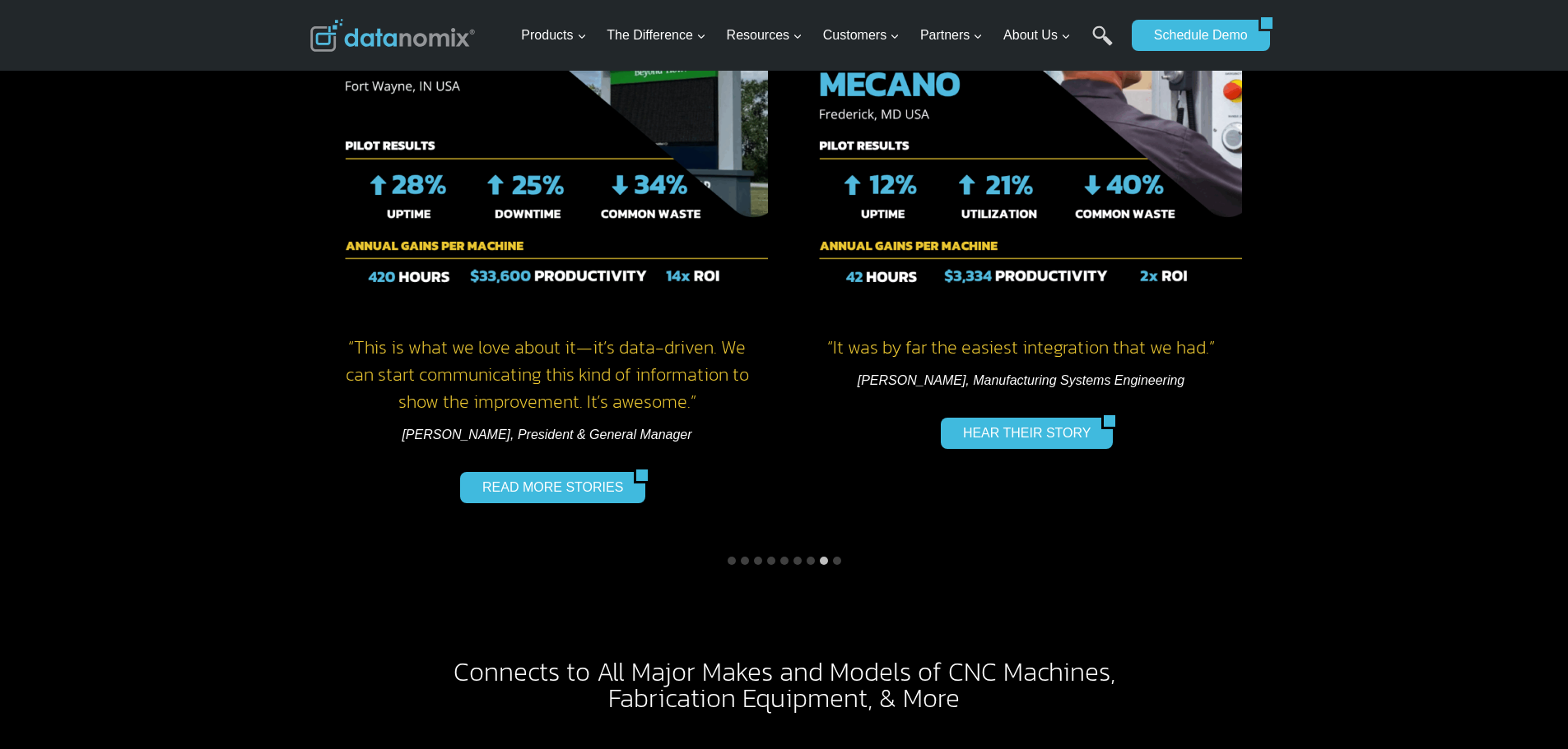
click at [845, 534] on div "Proven Results “ We can use the data from the previous day to get a clearer pic…" at bounding box center [784, 247] width 948 height 650
click at [830, 555] on li "Select a slide to show" at bounding box center [837, 561] width 13 height 13
click at [834, 557] on button "Go to slide 9" at bounding box center [837, 560] width 8 height 8
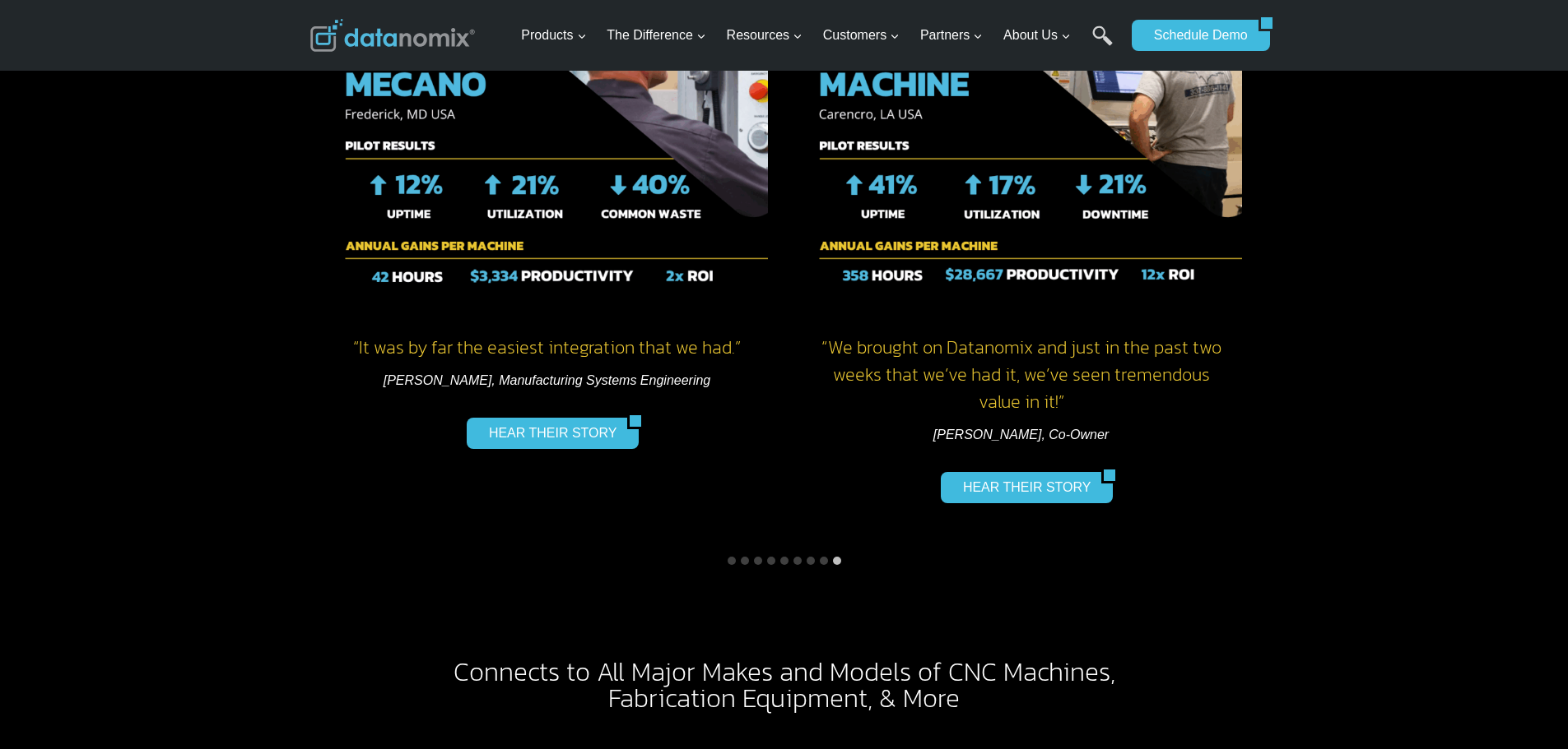
click at [947, 553] on div "Proven Results “ We can use the data from the previous day to get a clearer pic…" at bounding box center [784, 246] width 988 height 702
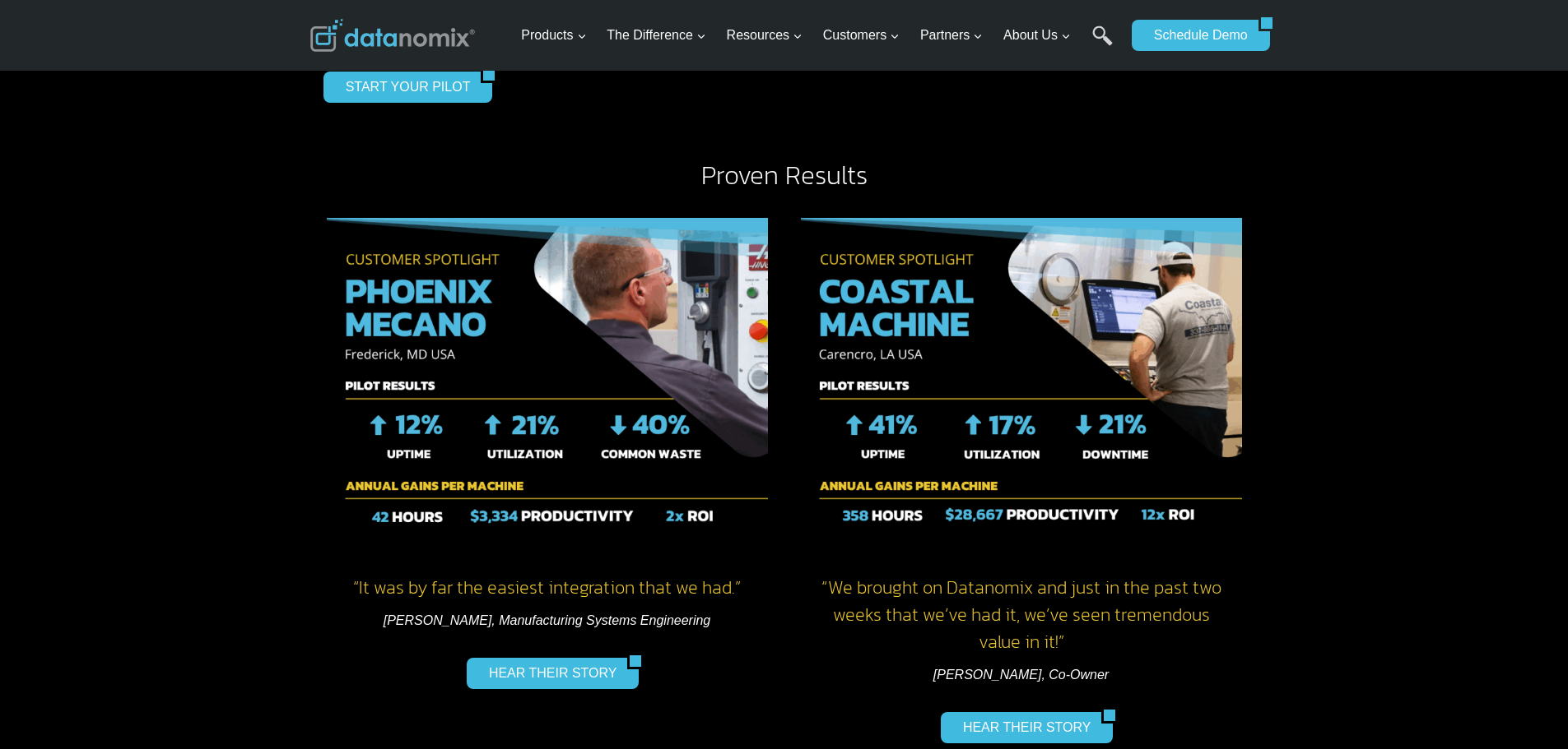
scroll to position [1975, 0]
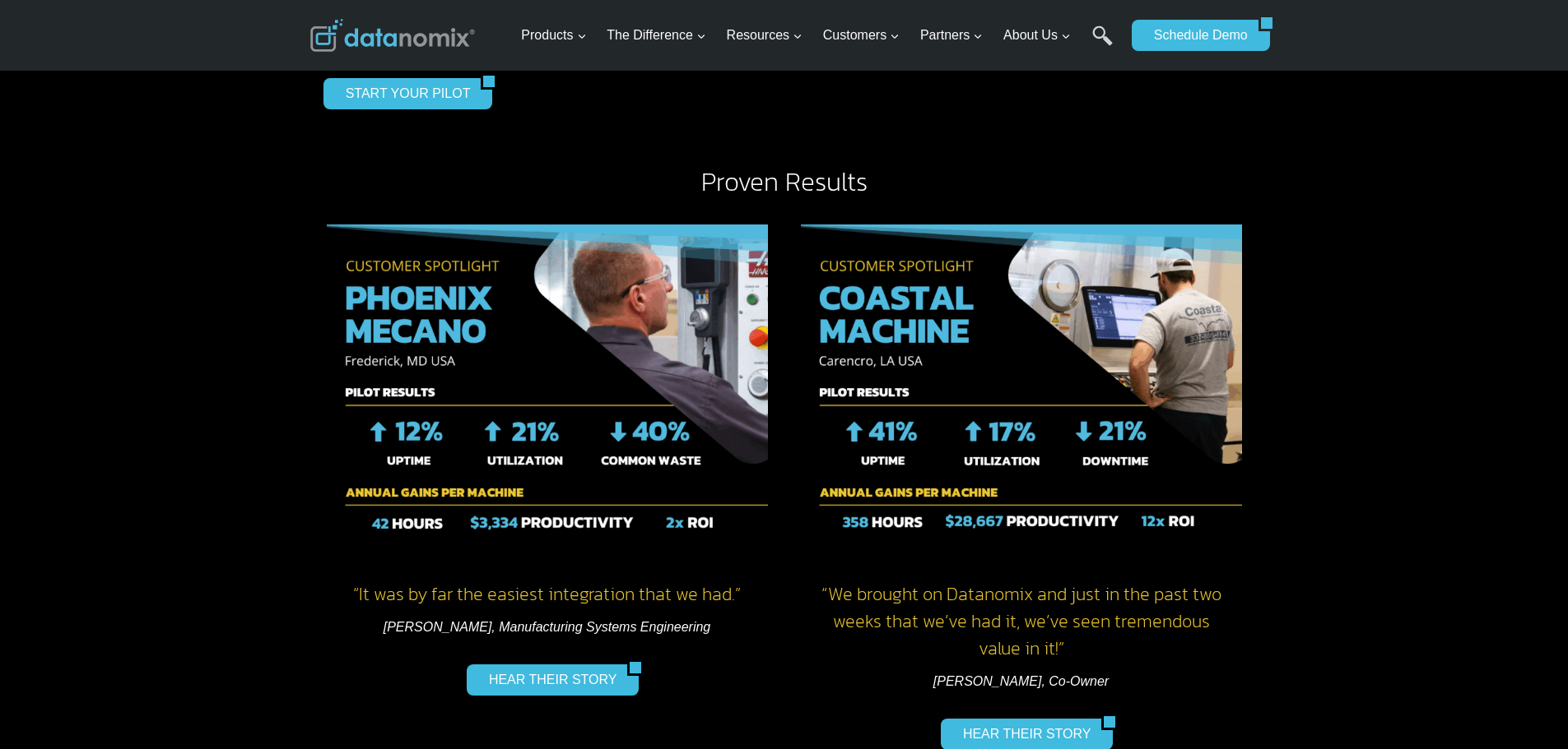
click at [711, 492] on img "9 of 9" at bounding box center [547, 389] width 441 height 329
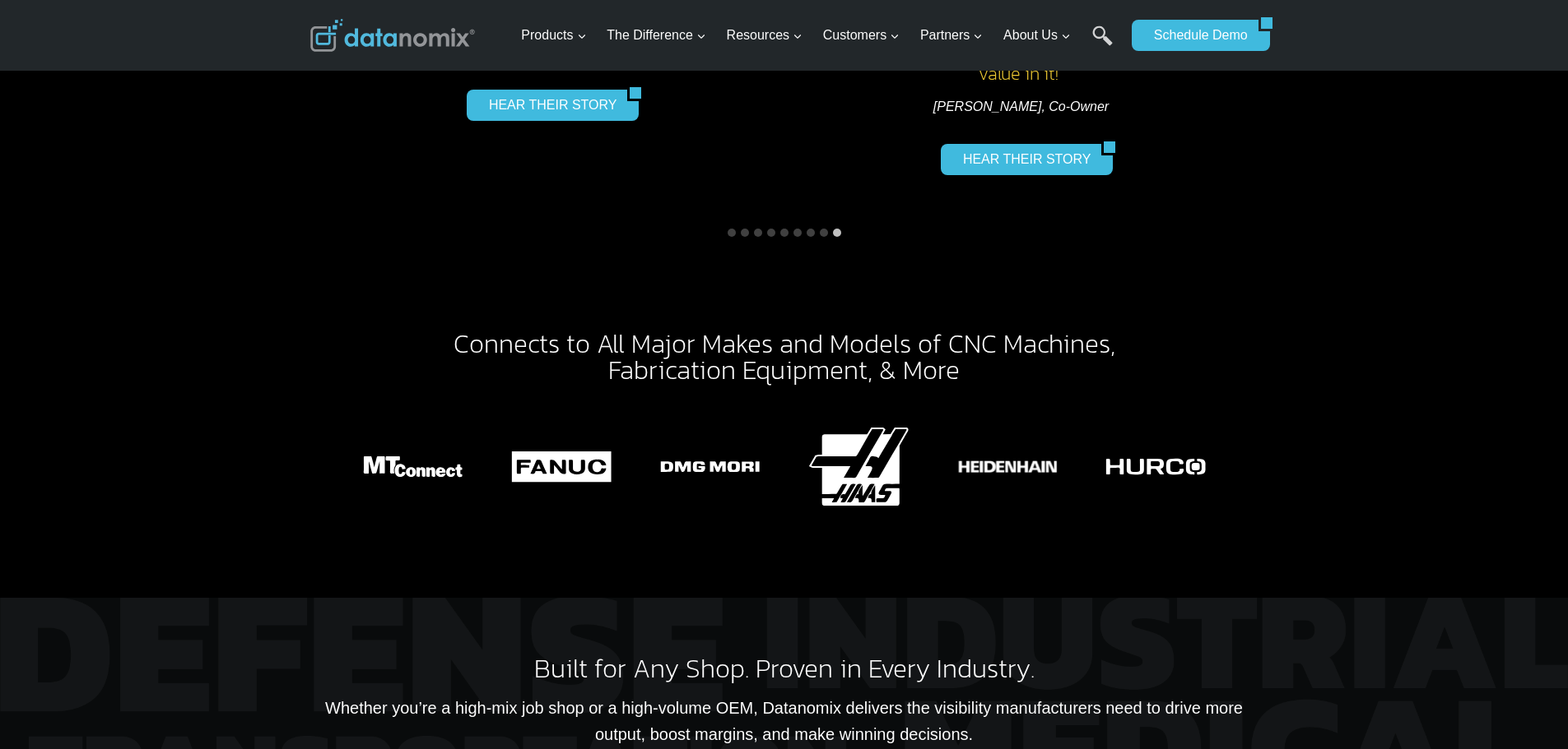
scroll to position [2550, 0]
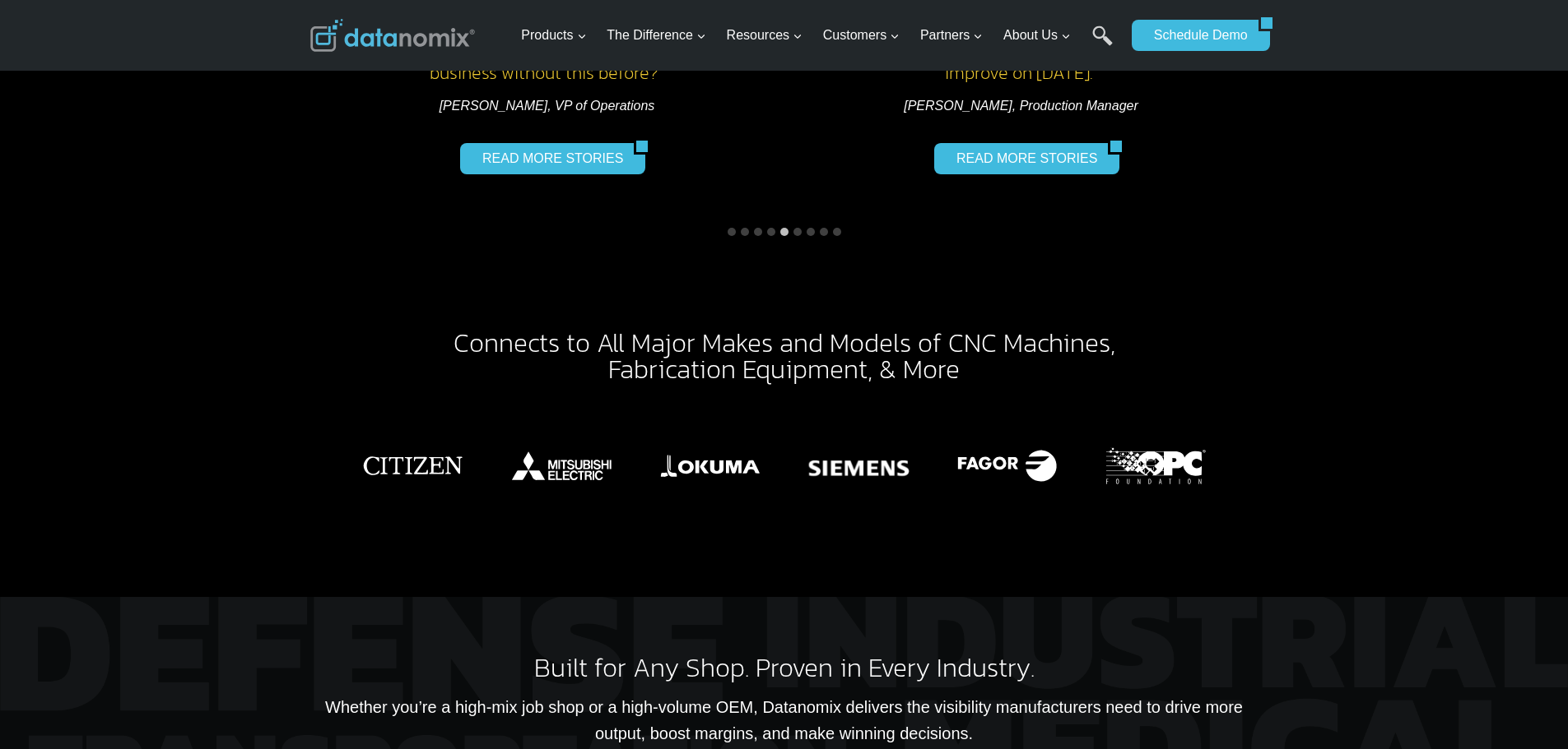
click at [457, 383] on div at bounding box center [784, 466] width 948 height 167
